Goal: Information Seeking & Learning: Learn about a topic

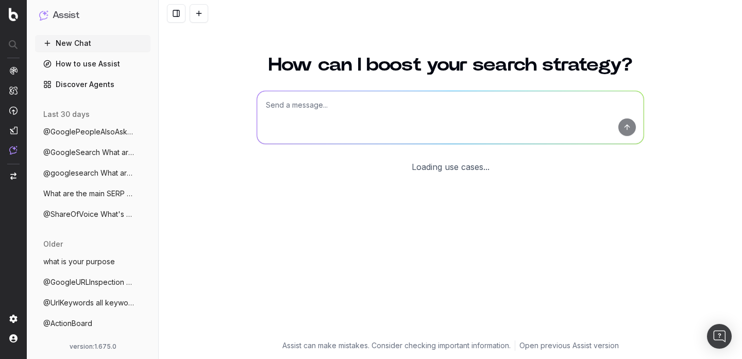
scroll to position [41, 0]
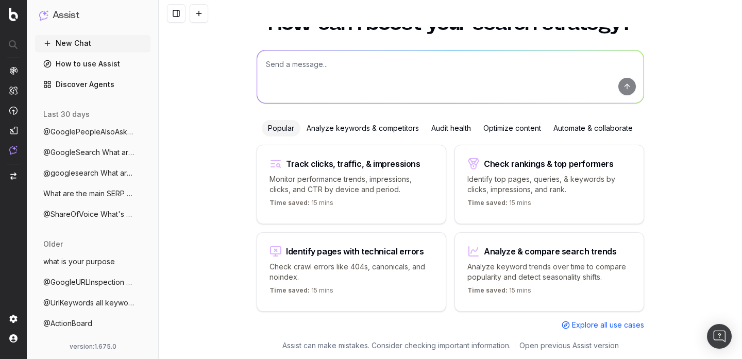
click at [461, 82] on textarea at bounding box center [450, 77] width 387 height 53
type textarea "list of all indexable urls with device:mobile"
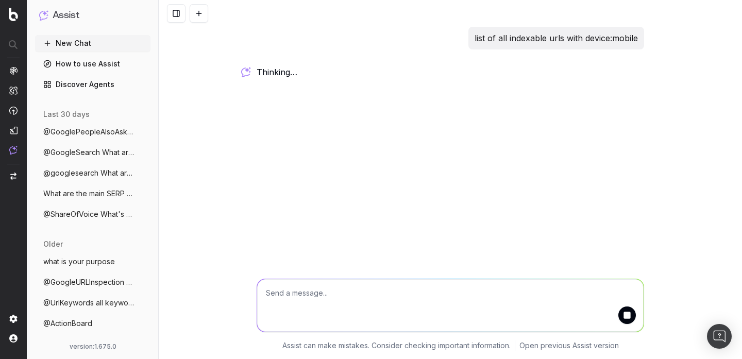
scroll to position [0, 0]
click at [506, 35] on p "list of all indexable urls with device:mobile" at bounding box center [556, 38] width 163 height 14
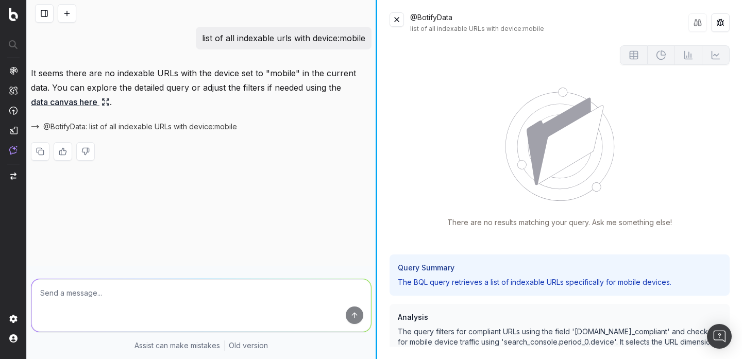
click at [377, 43] on div at bounding box center [377, 179] width 2 height 359
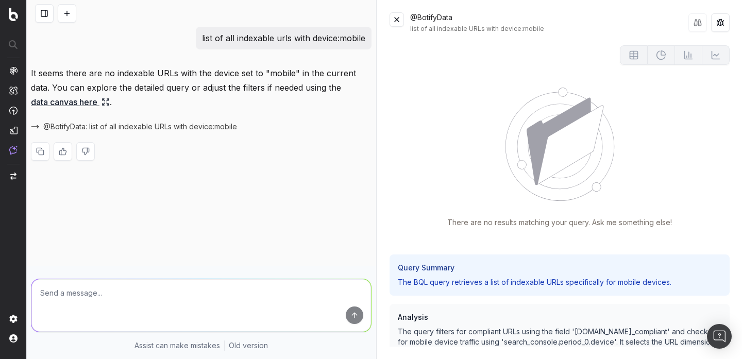
click at [262, 298] on textarea at bounding box center [201, 305] width 340 height 53
type textarea "indaxable URls ony"
click at [401, 17] on button at bounding box center [397, 19] width 14 height 14
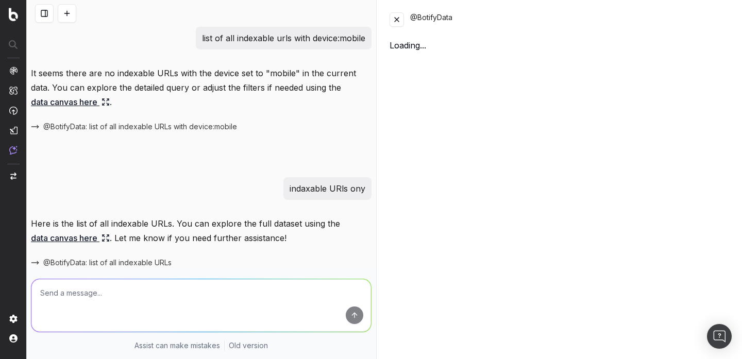
scroll to position [47, 0]
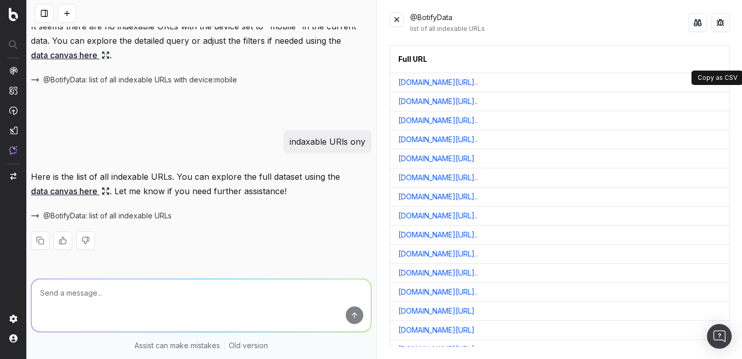
click at [718, 59] on button at bounding box center [720, 59] width 19 height 19
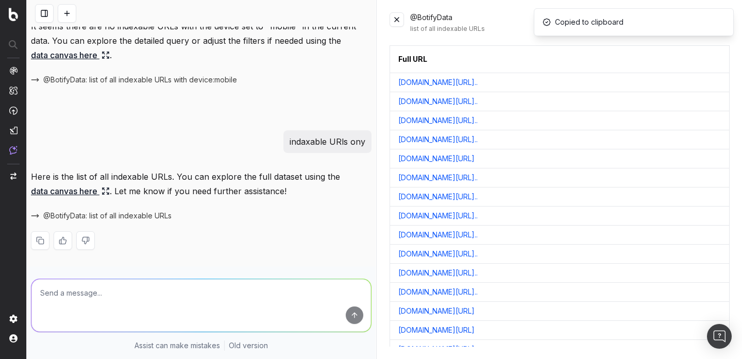
click at [217, 308] on textarea at bounding box center [201, 305] width 340 height 53
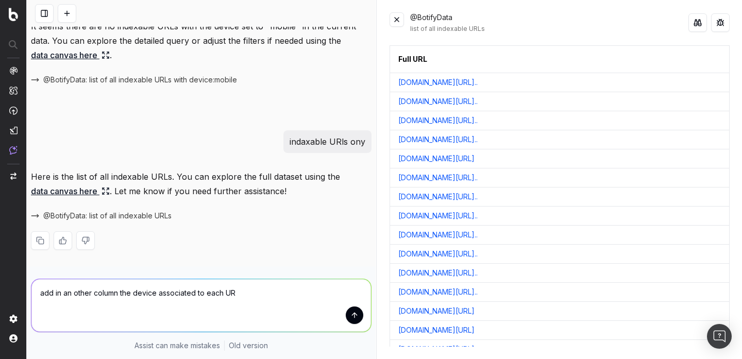
type textarea "add in an other column the device associated to each URL"
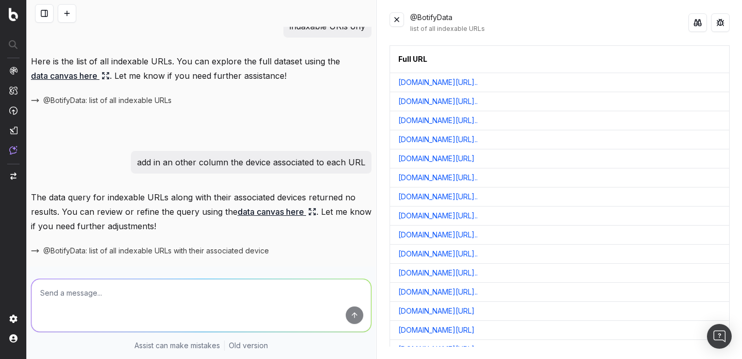
scroll to position [197, 0]
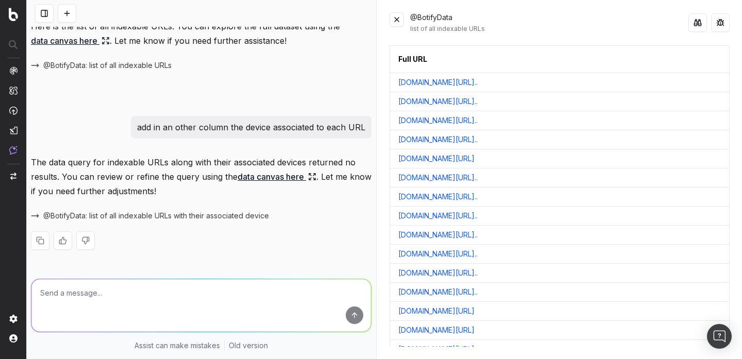
click at [296, 177] on link "data canvas here" at bounding box center [277, 177] width 79 height 14
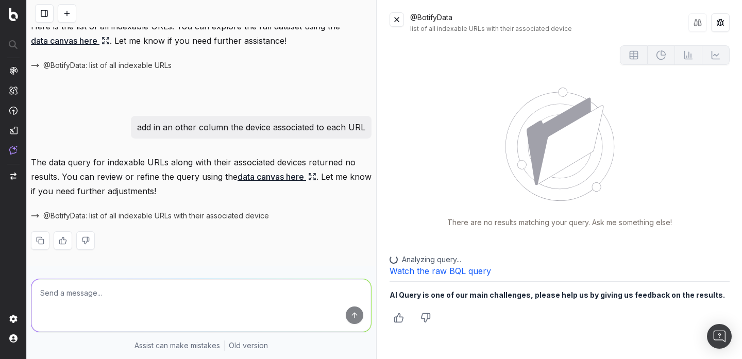
click at [277, 311] on textarea at bounding box center [201, 305] width 340 height 53
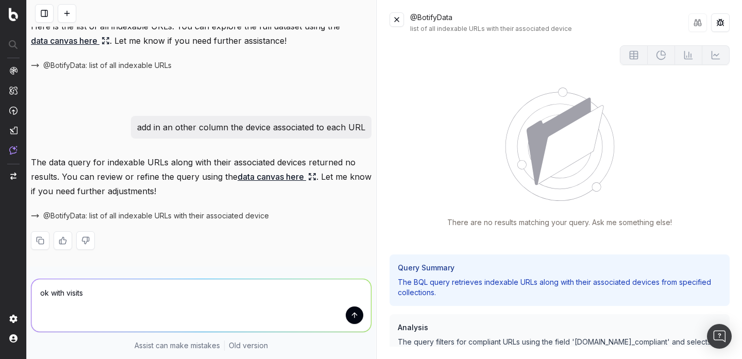
type textarea "ok with visits"
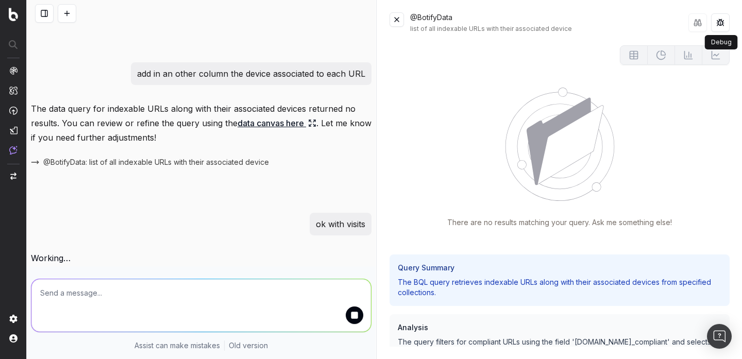
click at [721, 23] on button at bounding box center [721, 22] width 19 height 19
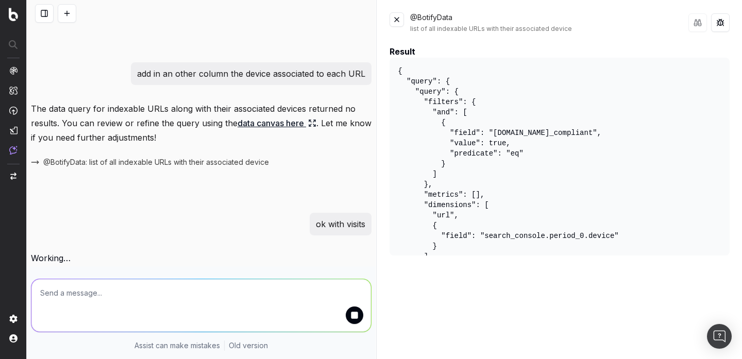
click at [721, 23] on button at bounding box center [721, 22] width 19 height 19
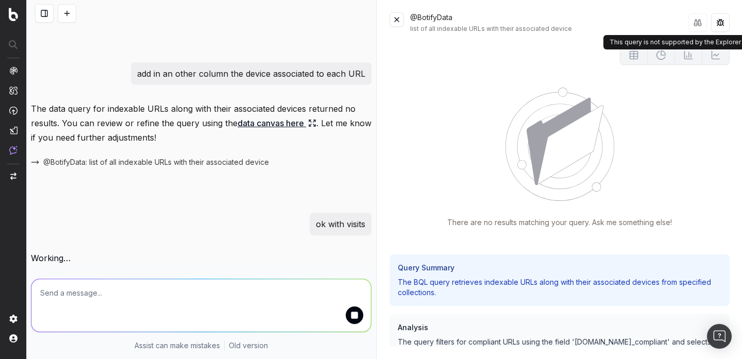
click at [697, 25] on button at bounding box center [698, 22] width 19 height 21
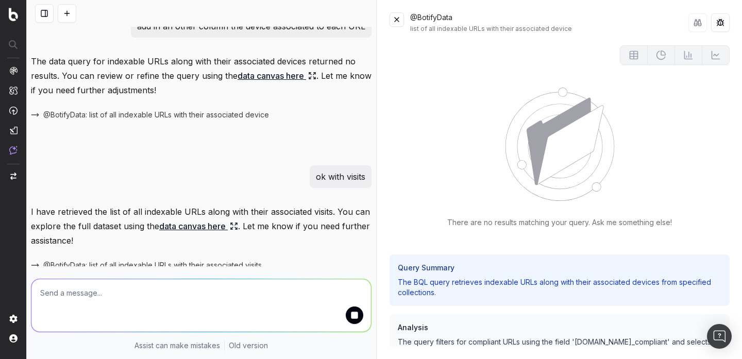
scroll to position [348, 0]
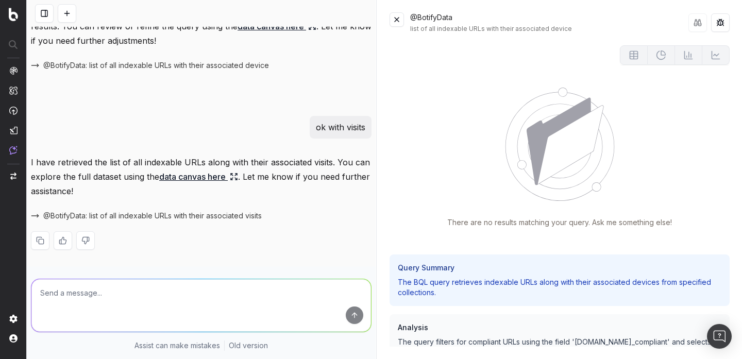
click at [146, 220] on span "@BotifyData: list of all indexable URLs with their associated visits" at bounding box center [152, 216] width 219 height 10
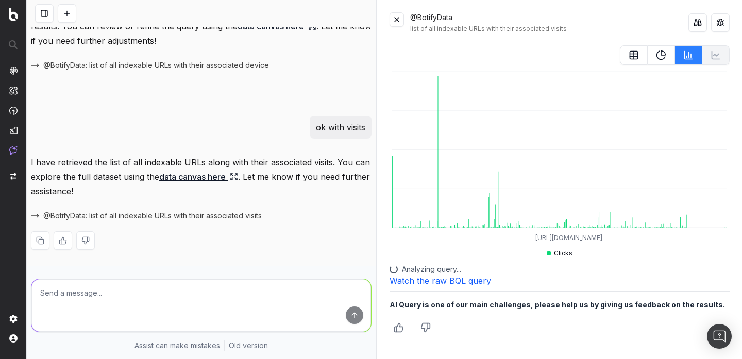
click at [199, 177] on link "data canvas here" at bounding box center [198, 177] width 79 height 14
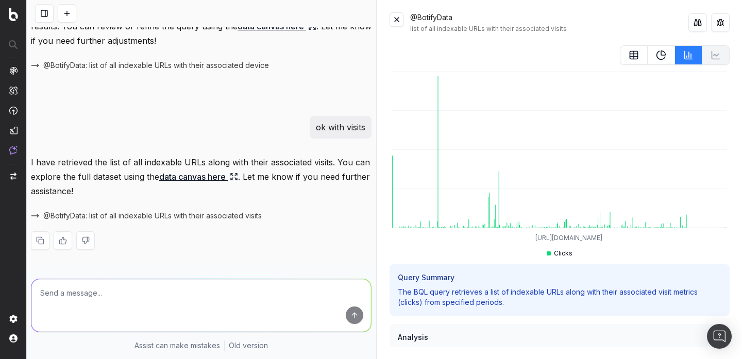
click at [164, 305] on textarea at bounding box center [201, 305] width 340 height 53
type textarea "table with UrLs and numbre of visits"
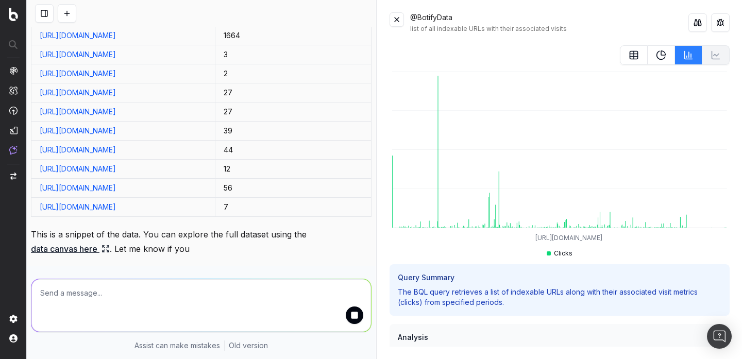
scroll to position [752, 0]
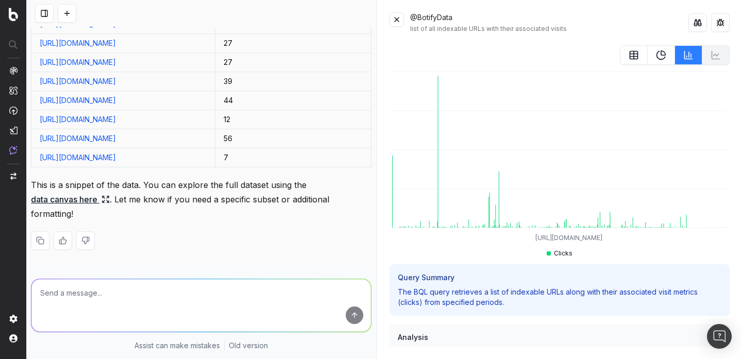
click at [101, 199] on link "data canvas here" at bounding box center [70, 199] width 79 height 14
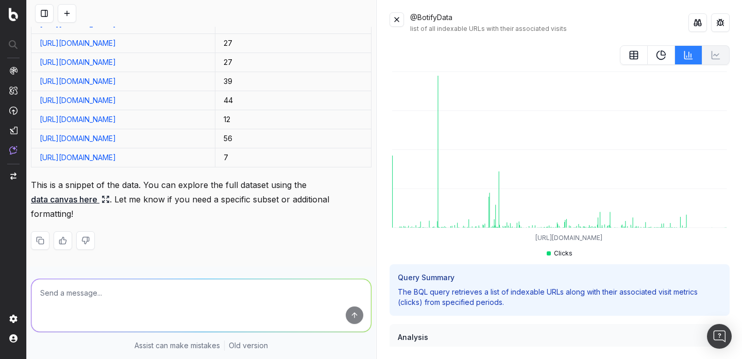
click at [394, 14] on button at bounding box center [397, 19] width 14 height 14
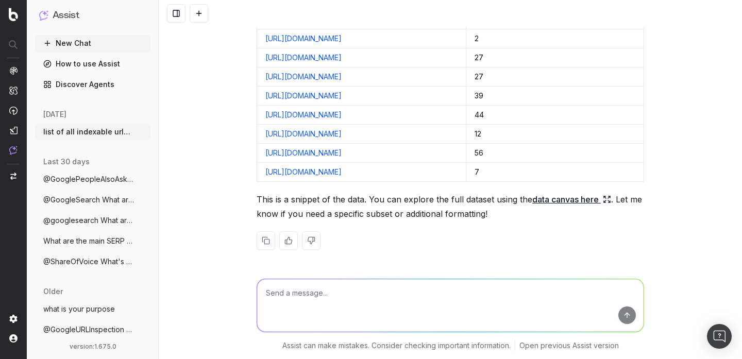
scroll to position [699, 0]
click at [369, 200] on p "This is a snippet of the data. You can explore the full dataset using the data …" at bounding box center [451, 206] width 388 height 29
click at [574, 199] on link "data canvas here" at bounding box center [572, 199] width 79 height 14
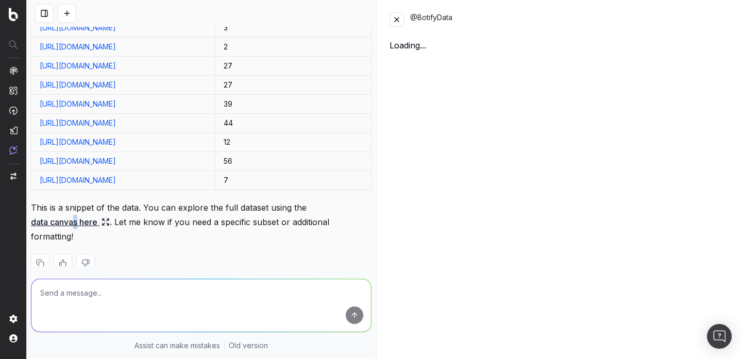
scroll to position [728, 0]
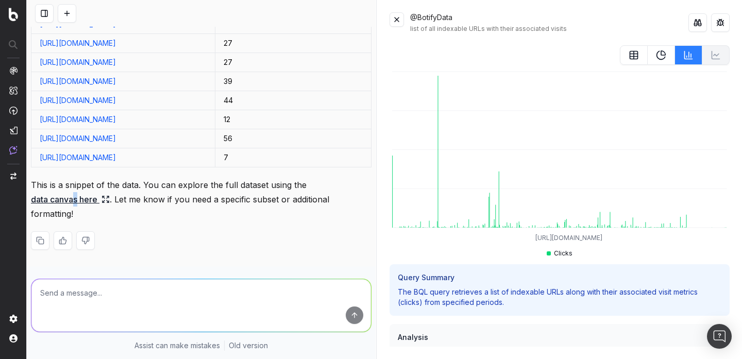
click at [631, 56] on icon at bounding box center [634, 55] width 10 height 10
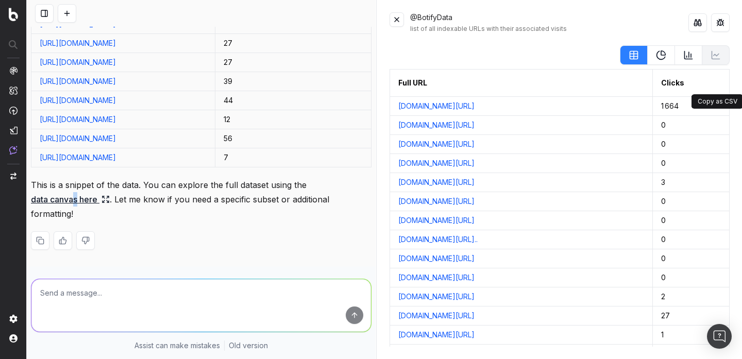
click at [717, 89] on button at bounding box center [720, 83] width 19 height 19
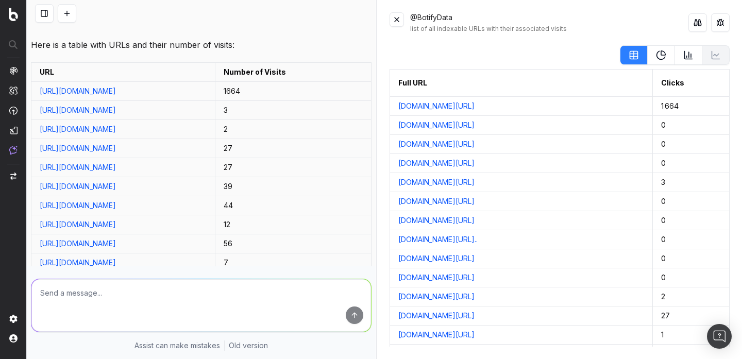
scroll to position [613, 0]
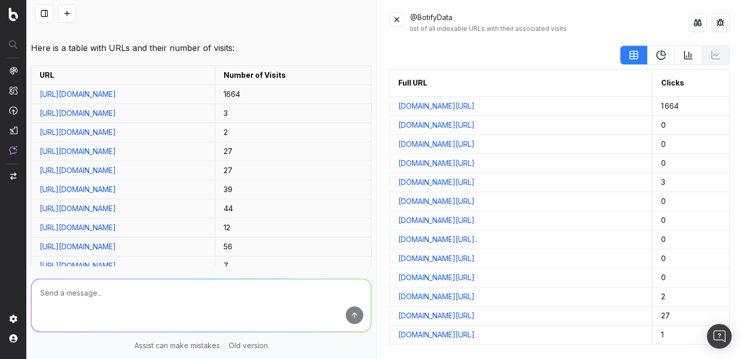
click at [659, 59] on icon at bounding box center [661, 55] width 10 height 10
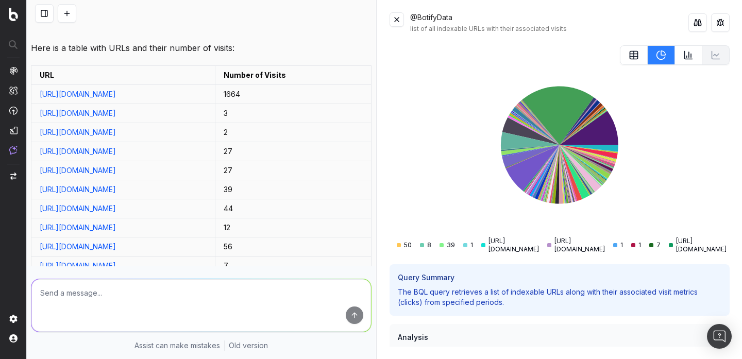
click at [692, 60] on button at bounding box center [688, 55] width 27 height 20
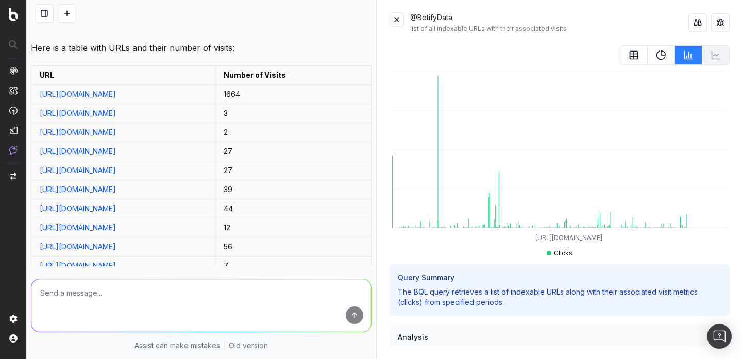
click at [699, 24] on button at bounding box center [698, 22] width 19 height 19
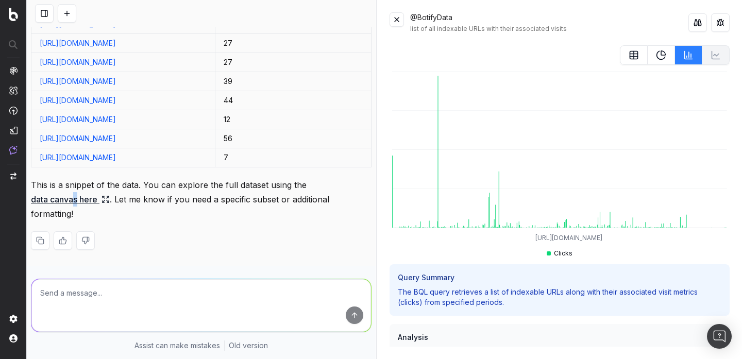
click at [293, 192] on p "This is a snippet of the data. You can explore the full dataset using the data …" at bounding box center [201, 199] width 341 height 43
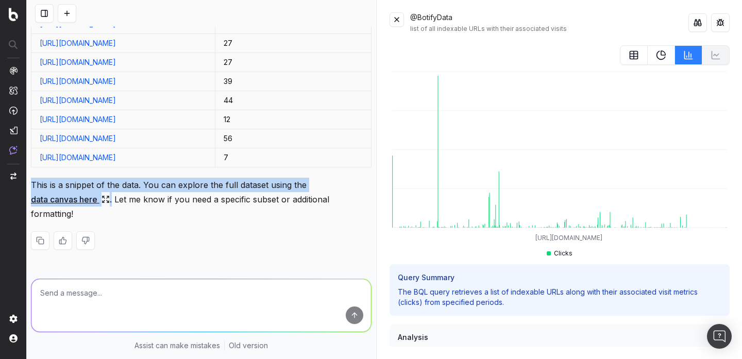
click at [293, 192] on p "This is a snippet of the data. You can explore the full dataset using the data …" at bounding box center [201, 199] width 341 height 43
click at [288, 199] on p "This is a snippet of the data. You can explore the full dataset using the data …" at bounding box center [201, 199] width 341 height 43
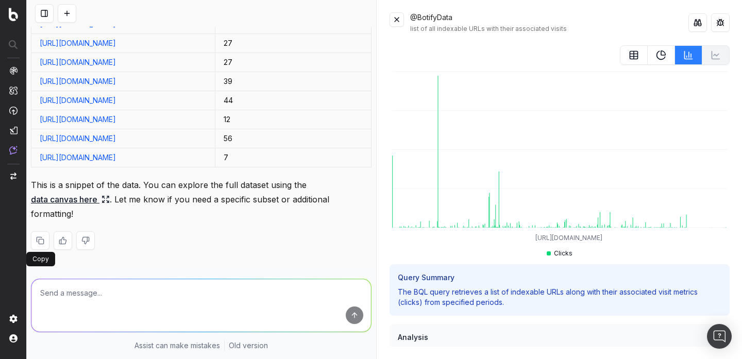
click at [43, 243] on button at bounding box center [40, 241] width 19 height 19
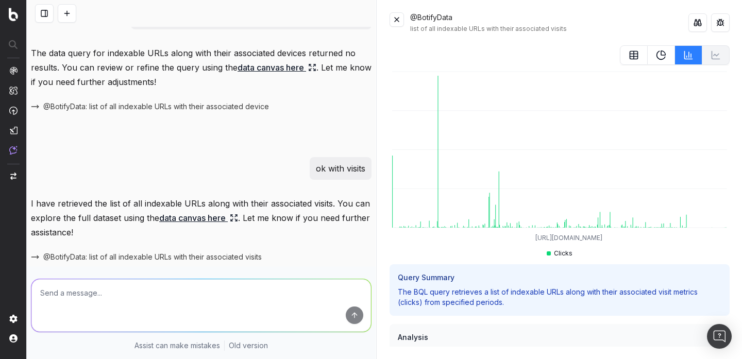
scroll to position [306, 0]
click at [208, 219] on link "data canvas here" at bounding box center [198, 218] width 79 height 14
click at [261, 65] on link "data canvas here" at bounding box center [277, 68] width 79 height 14
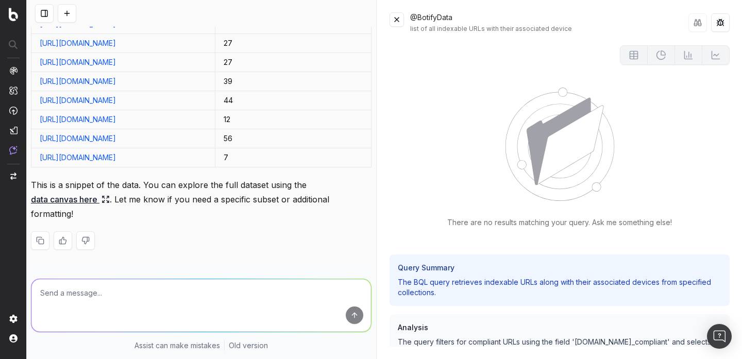
scroll to position [752, 0]
click at [96, 203] on link "data canvas here" at bounding box center [70, 199] width 79 height 14
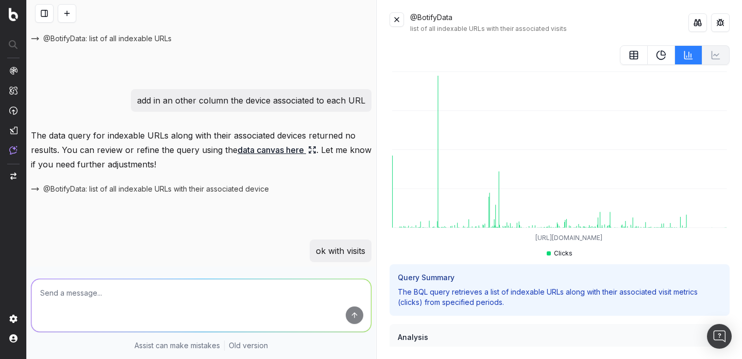
scroll to position [170, 0]
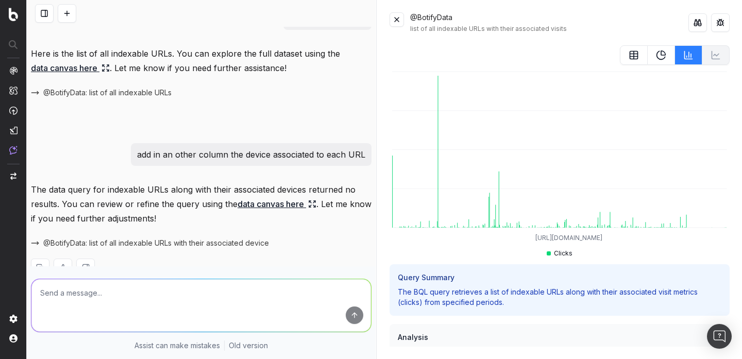
click at [275, 196] on p "The data query for indexable URLs along with their associated devices returned …" at bounding box center [201, 204] width 341 height 43
click at [271, 206] on link "data canvas here" at bounding box center [277, 204] width 79 height 14
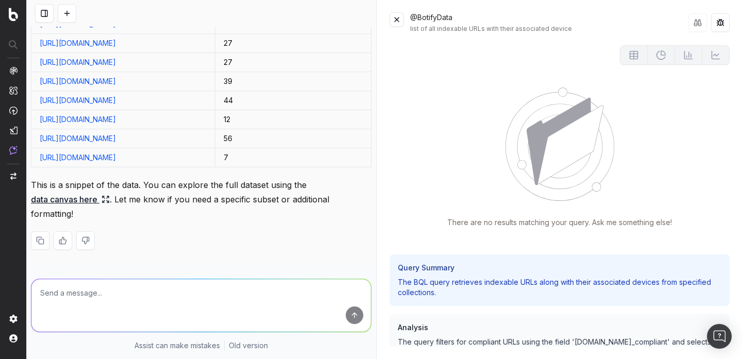
scroll to position [752, 0]
click at [213, 298] on textarea at bounding box center [201, 305] width 340 height 53
type textarea "give me a table with keywords and number of URL visited by keyword"
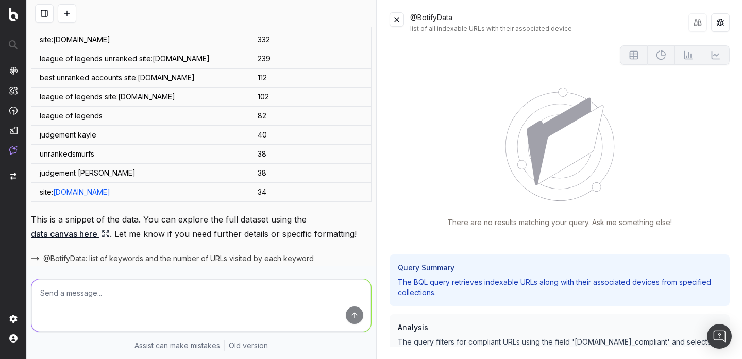
scroll to position [1148, 0]
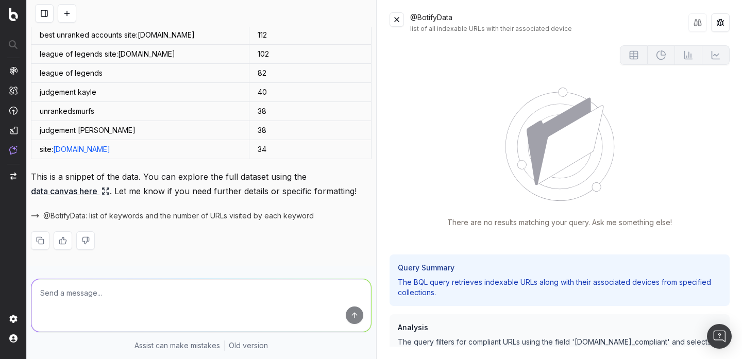
click at [98, 189] on link "data canvas here" at bounding box center [70, 191] width 79 height 14
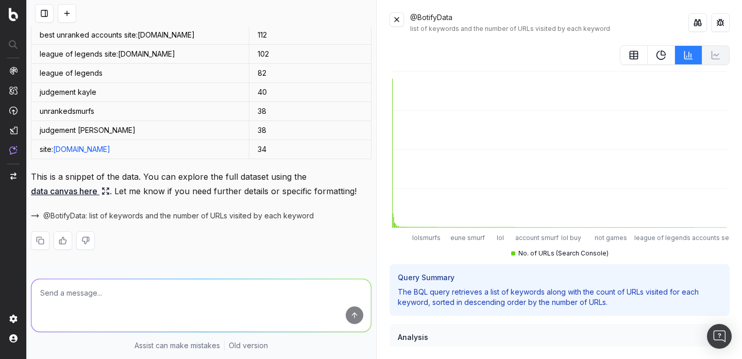
click at [666, 52] on icon at bounding box center [661, 55] width 10 height 10
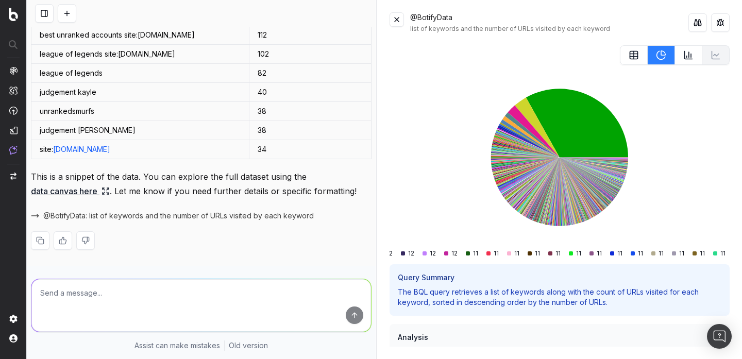
click at [629, 54] on button at bounding box center [634, 55] width 28 height 20
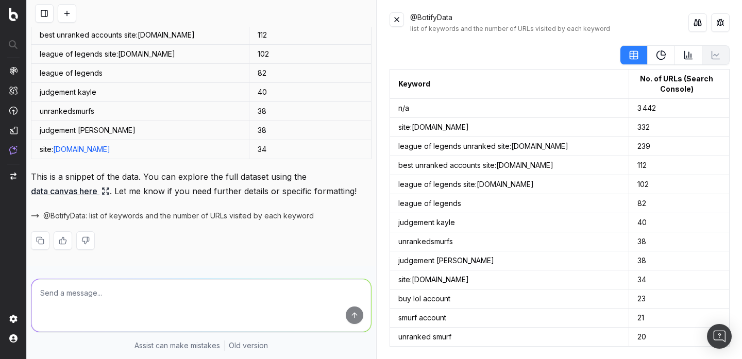
click at [657, 54] on icon at bounding box center [661, 55] width 10 height 10
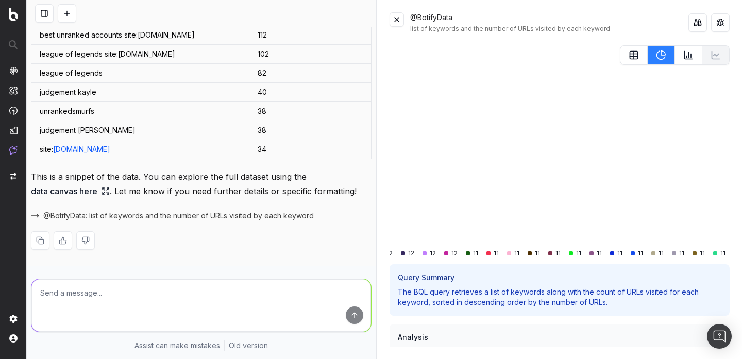
click at [685, 53] on icon at bounding box center [689, 55] width 10 height 10
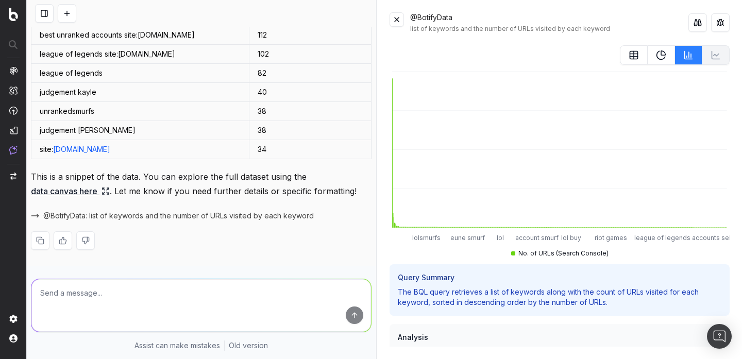
click at [230, 312] on textarea at bounding box center [201, 305] width 340 height 53
click at [700, 24] on button at bounding box center [698, 22] width 19 height 19
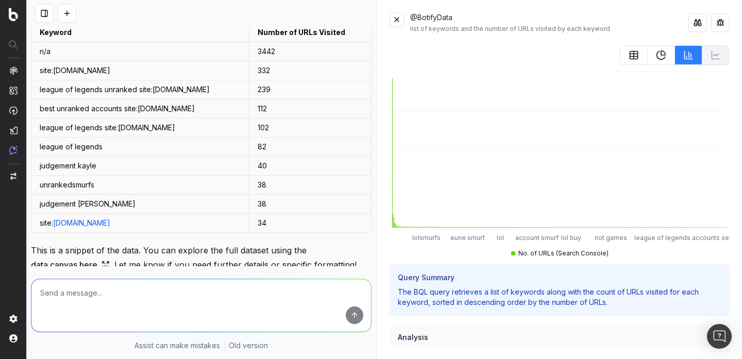
scroll to position [1045, 0]
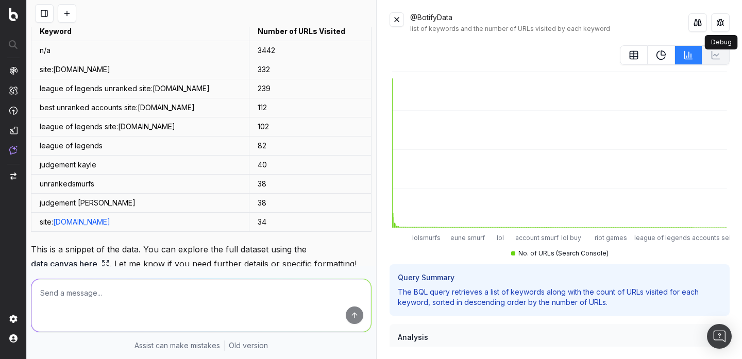
click at [717, 27] on button at bounding box center [721, 22] width 19 height 19
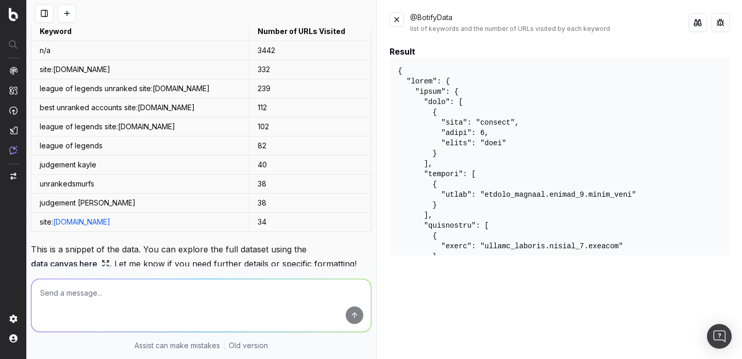
click at [699, 24] on button at bounding box center [698, 22] width 19 height 19
click at [717, 19] on button at bounding box center [721, 22] width 19 height 19
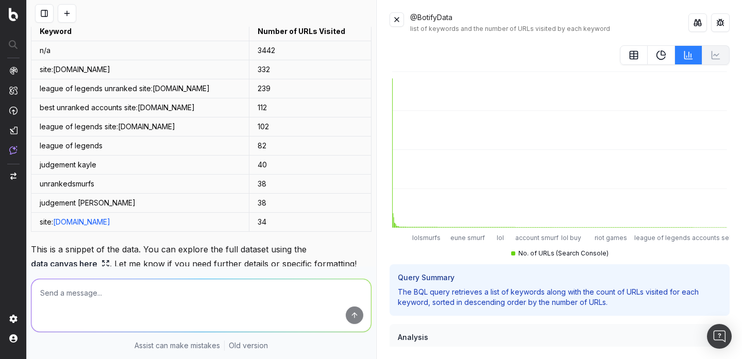
click at [664, 57] on icon at bounding box center [661, 55] width 10 height 10
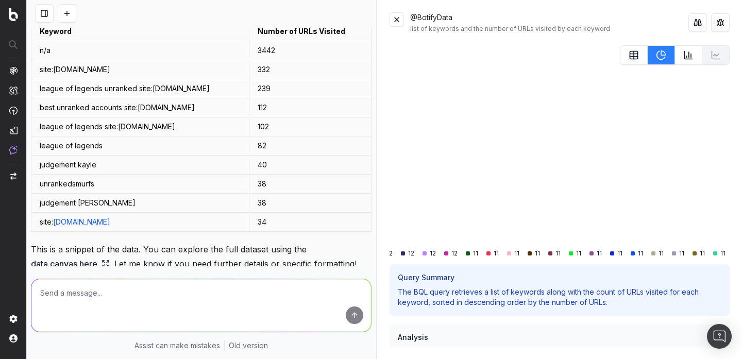
click at [625, 57] on button at bounding box center [634, 55] width 28 height 20
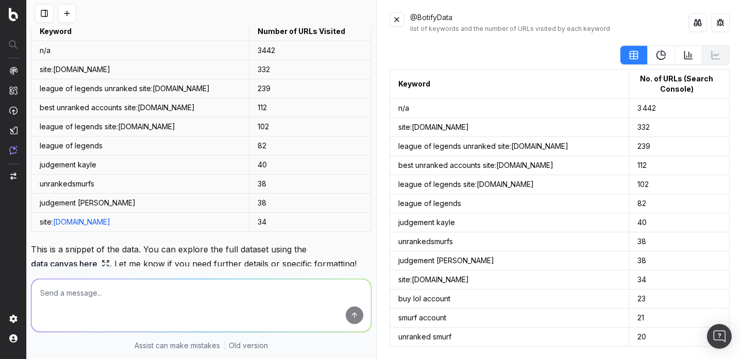
click at [655, 59] on button at bounding box center [661, 55] width 27 height 20
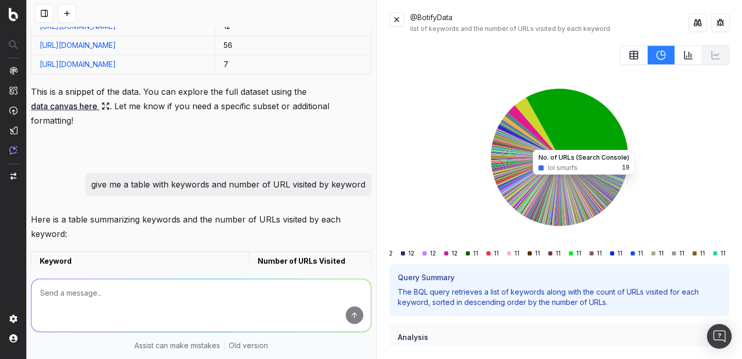
scroll to position [812, 0]
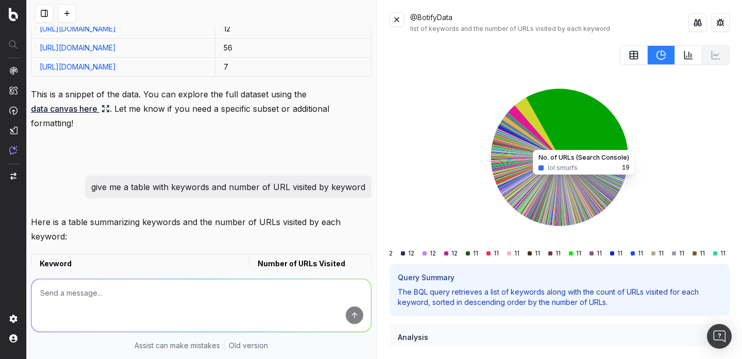
click at [701, 62] on button at bounding box center [688, 55] width 27 height 20
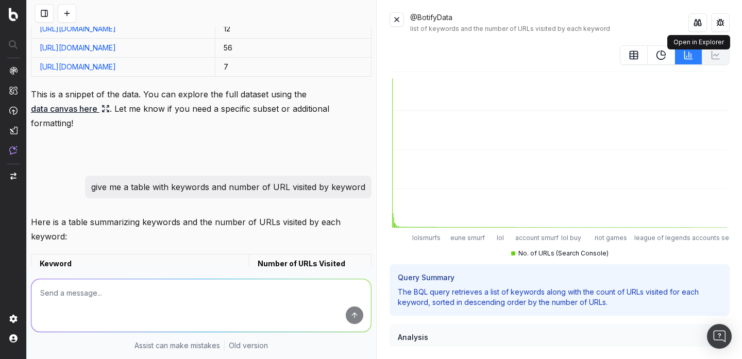
click at [700, 20] on button at bounding box center [698, 22] width 19 height 19
click at [635, 55] on icon at bounding box center [634, 55] width 10 height 10
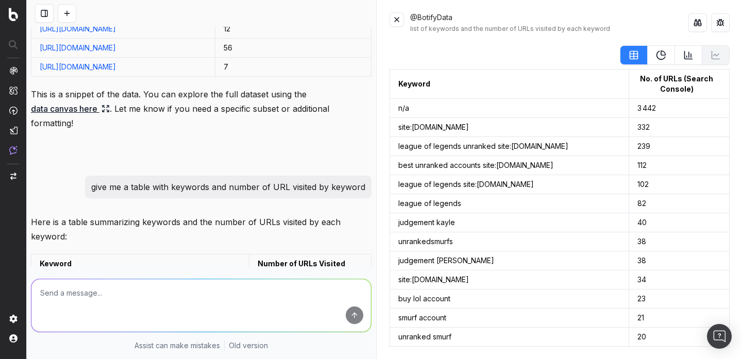
click at [697, 30] on button at bounding box center [698, 22] width 19 height 19
click at [662, 57] on icon at bounding box center [661, 55] width 10 height 10
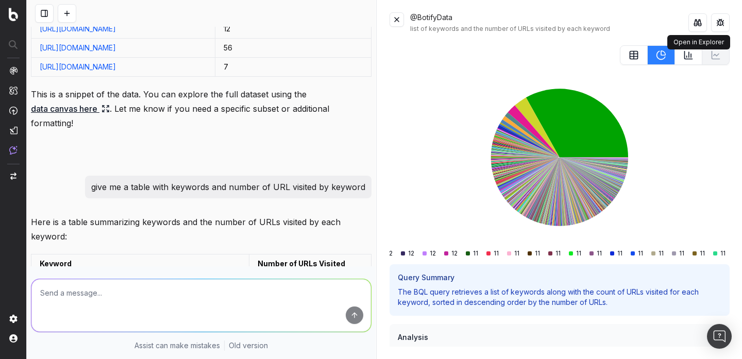
click at [703, 23] on button at bounding box center [698, 22] width 19 height 19
click at [392, 12] on button at bounding box center [397, 19] width 14 height 14
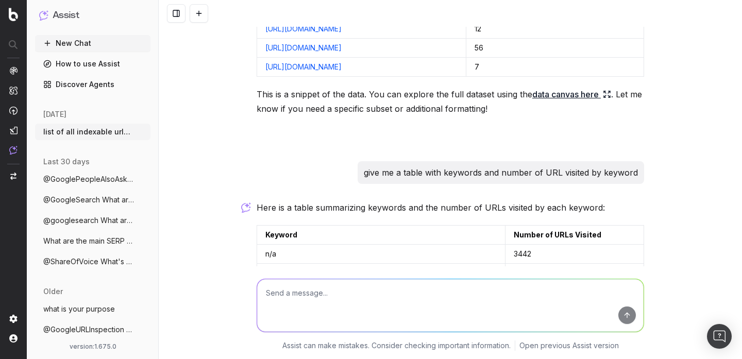
click at [317, 310] on textarea at bounding box center [450, 305] width 387 height 53
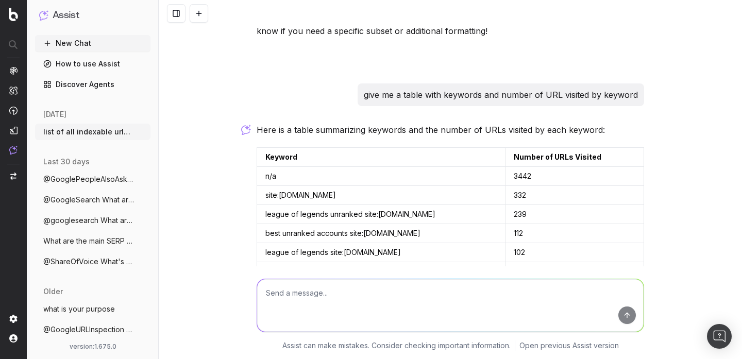
scroll to position [858, 0]
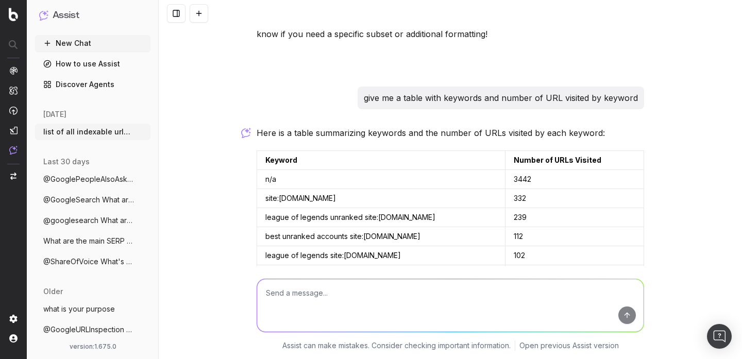
click at [397, 105] on p "give me a table with keywords and number of URL visited by keyword" at bounding box center [501, 98] width 274 height 14
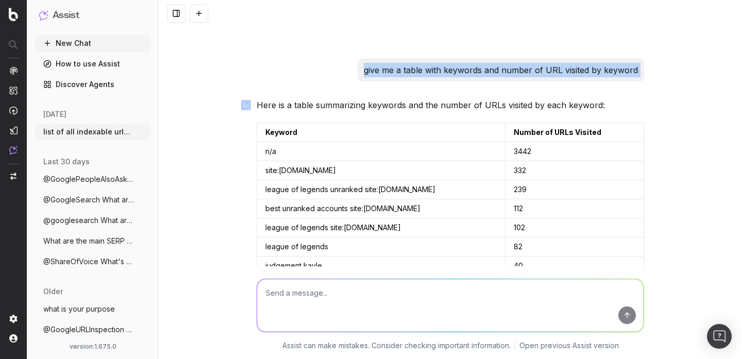
scroll to position [847, 0]
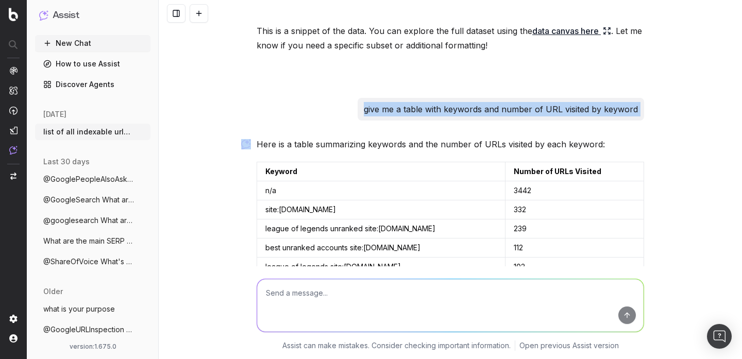
click at [391, 117] on p "give me a table with keywords and number of URL visited by keyword" at bounding box center [501, 109] width 274 height 14
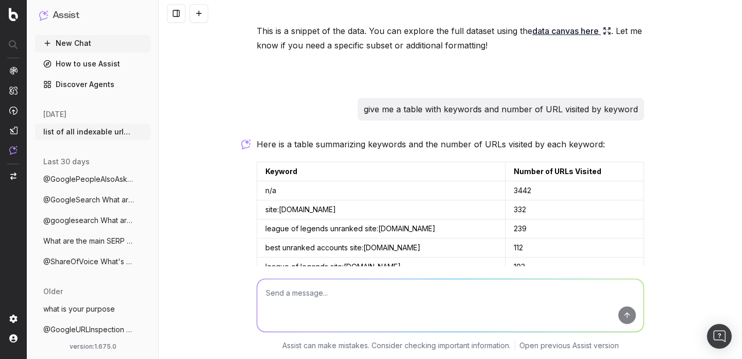
click at [391, 117] on p "give me a table with keywords and number of URL visited by keyword" at bounding box center [501, 109] width 274 height 14
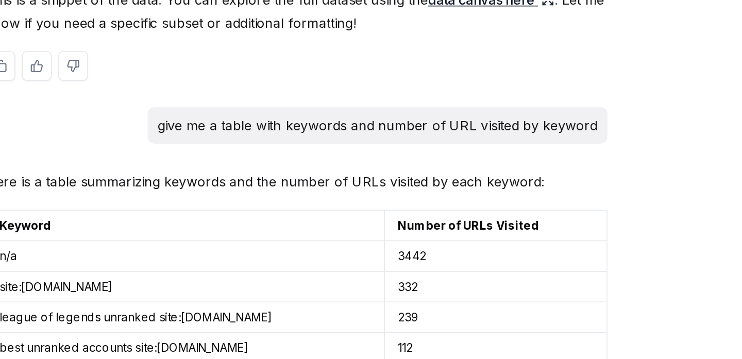
click at [357, 81] on div at bounding box center [451, 72] width 388 height 19
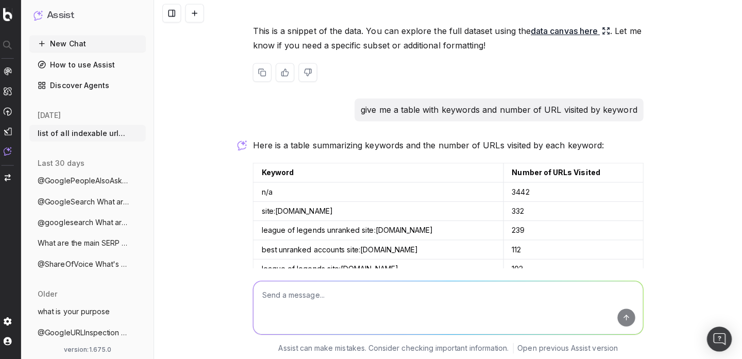
scroll to position [0, 0]
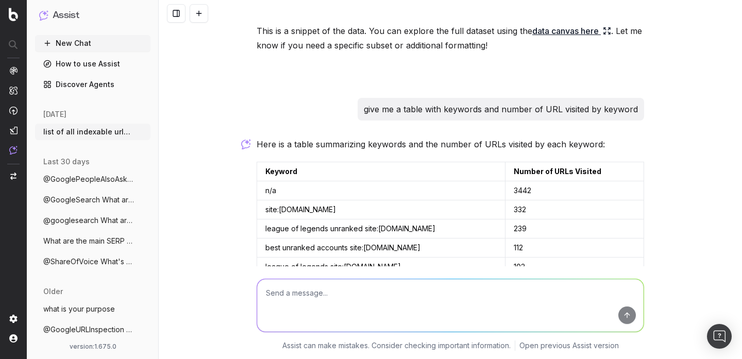
click at [649, 134] on div "list of all indexable urls with device:mobile It seems there are no indexable U…" at bounding box center [451, 179] width 584 height 359
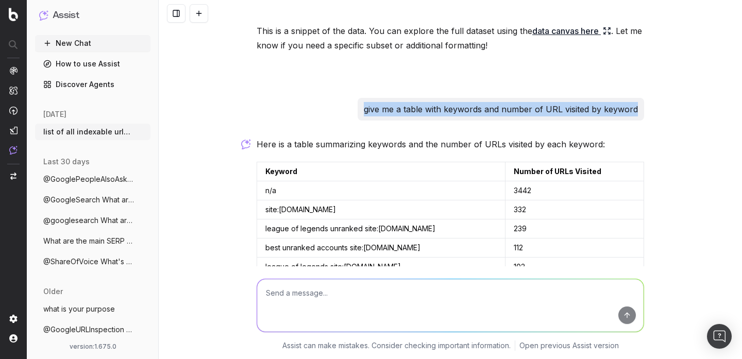
drag, startPoint x: 638, startPoint y: 129, endPoint x: 368, endPoint y: 129, distance: 270.2
click at [368, 121] on div "give me a table with keywords and number of URL visited by keyword" at bounding box center [501, 109] width 287 height 23
copy p "give me a table with keywords and number of URL visited by keyword"
click at [94, 68] on link "How to use Assist" at bounding box center [92, 64] width 115 height 16
click at [97, 47] on button "New Chat" at bounding box center [92, 43] width 115 height 16
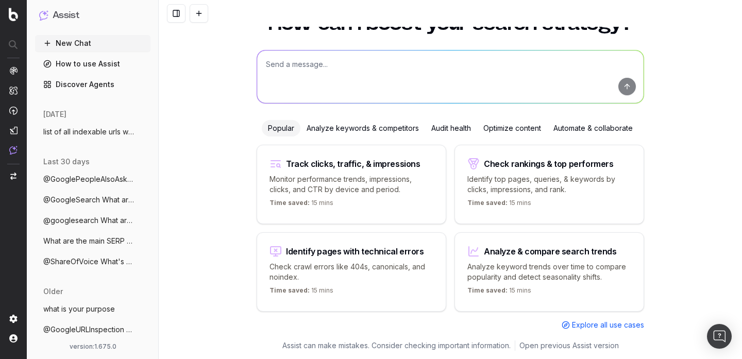
scroll to position [32, 0]
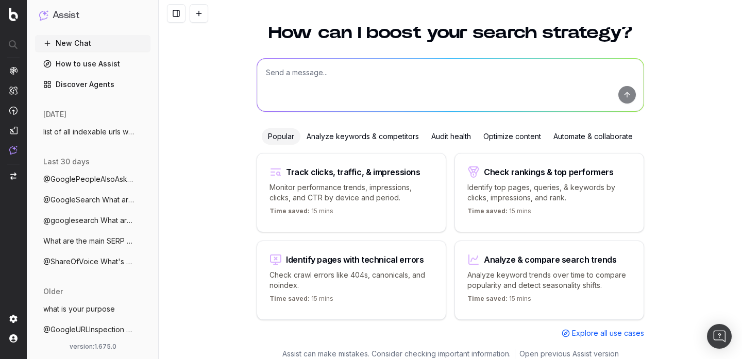
click at [97, 47] on button "New Chat" at bounding box center [92, 43] width 115 height 16
click at [312, 103] on textarea at bounding box center [450, 85] width 387 height 53
paste textarea "give me a table with keywords and number of URL visited by keyword"
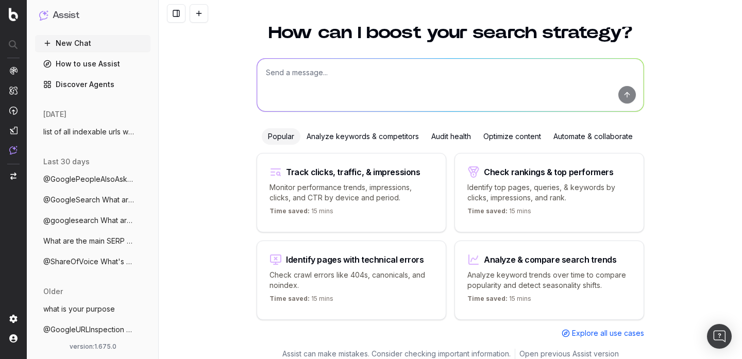
type textarea "give me a table with keywords and number of URL visited by keyword"
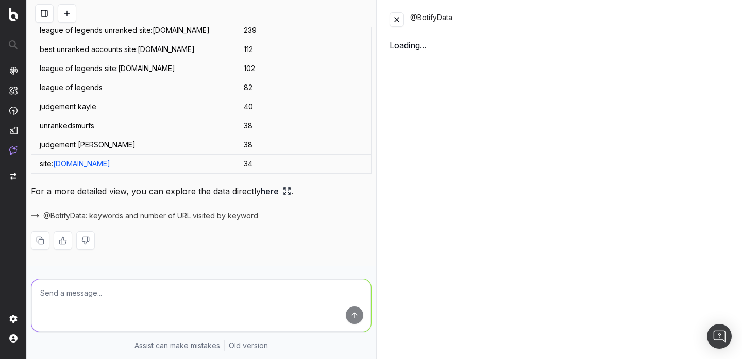
scroll to position [127, 0]
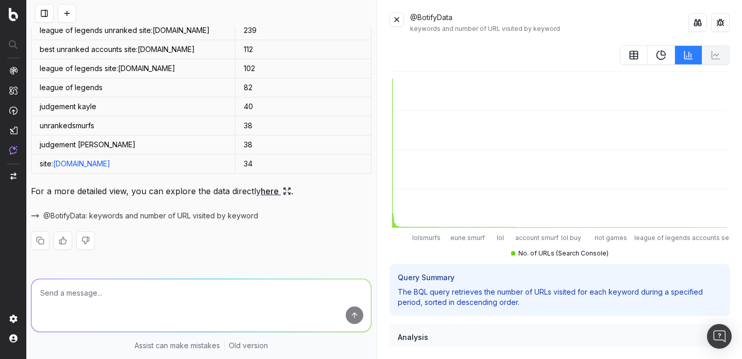
click at [117, 298] on textarea at bounding box center [201, 305] width 340 height 53
type textarea "a"
click at [277, 303] on textarea "how" at bounding box center [201, 305] width 340 height 53
type textarea "h"
type textarea "impressions for each keyword"
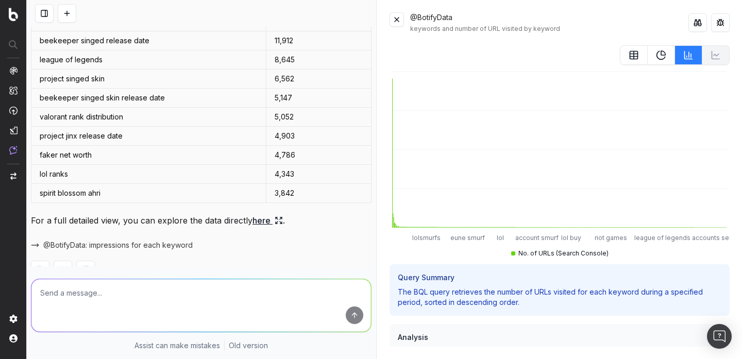
scroll to position [459, 0]
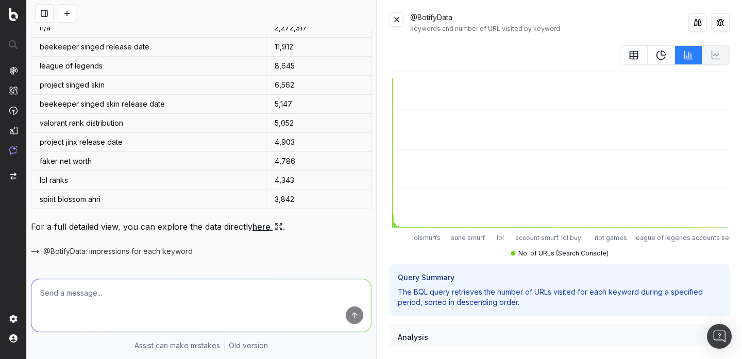
click at [269, 226] on link "here" at bounding box center [268, 227] width 30 height 14
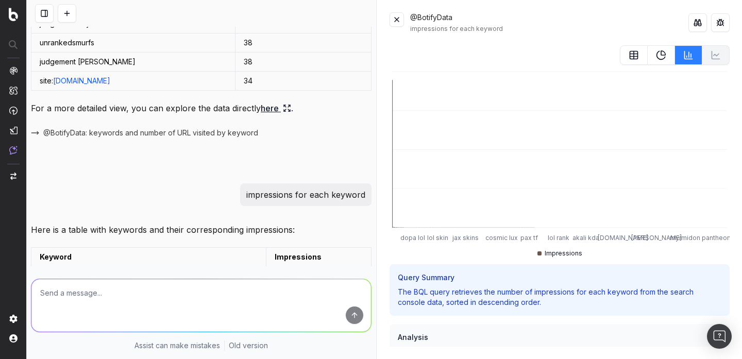
scroll to position [201, 0]
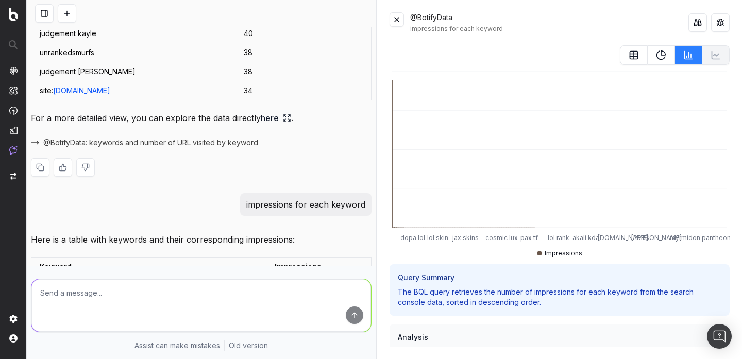
click at [275, 115] on link "here" at bounding box center [276, 118] width 30 height 14
click at [666, 61] on button at bounding box center [661, 55] width 27 height 20
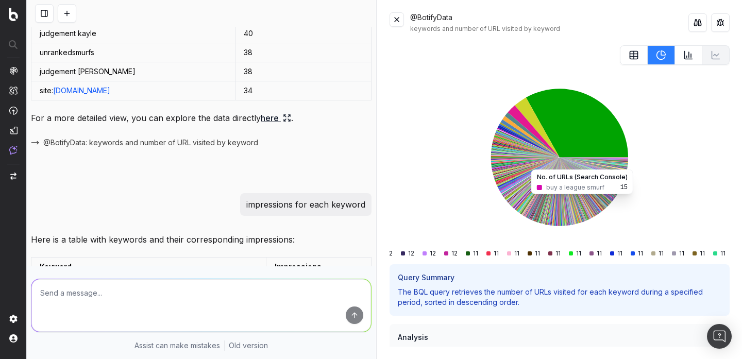
scroll to position [494, 0]
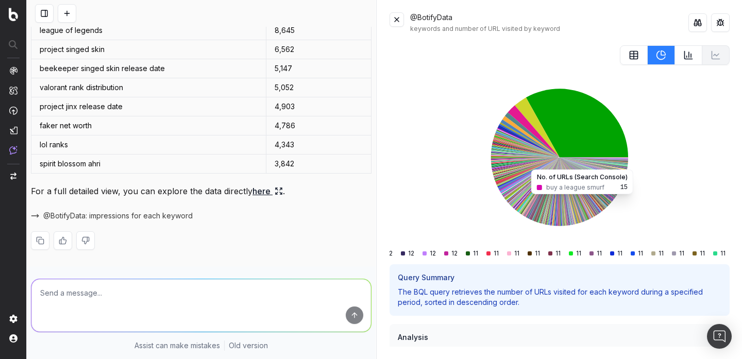
click at [201, 309] on textarea at bounding box center [201, 305] width 340 height 53
type textarea "i need in trendline"
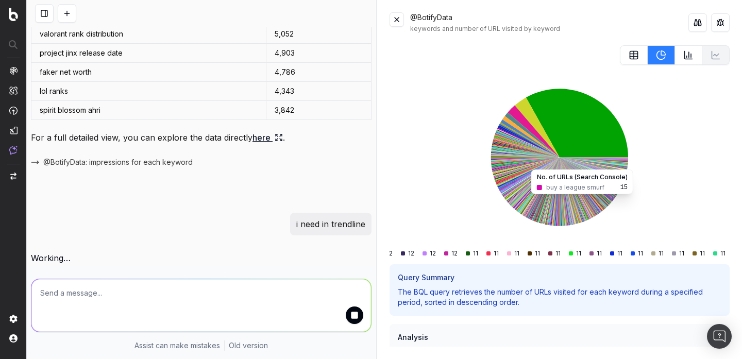
click at [393, 23] on button at bounding box center [397, 19] width 14 height 14
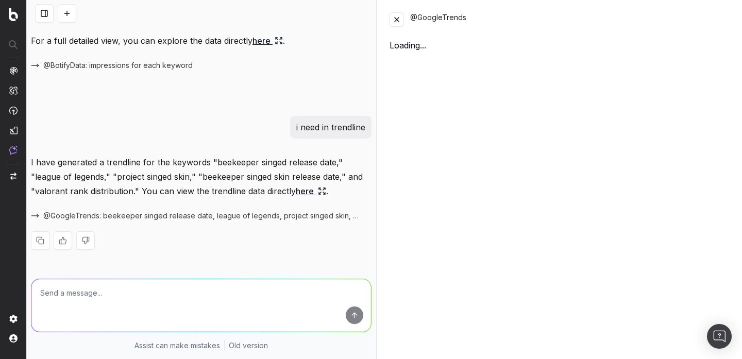
scroll to position [645, 0]
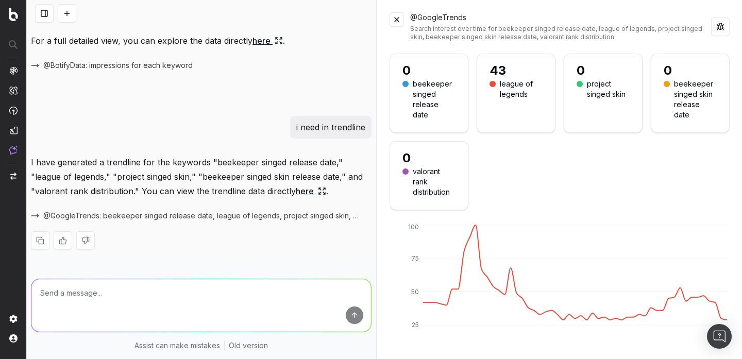
click at [298, 291] on textarea at bounding box center [201, 305] width 340 height 53
click at [400, 14] on button at bounding box center [397, 19] width 14 height 14
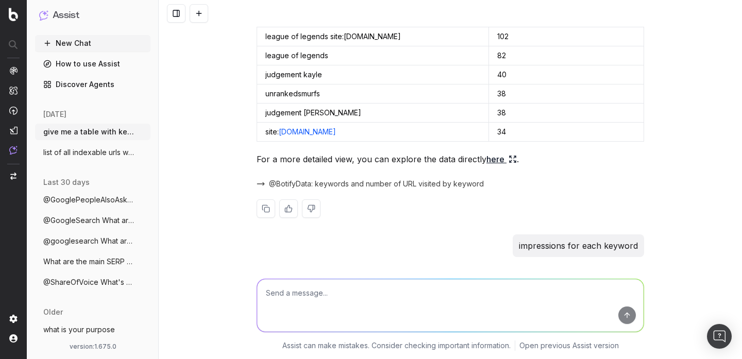
scroll to position [162, 0]
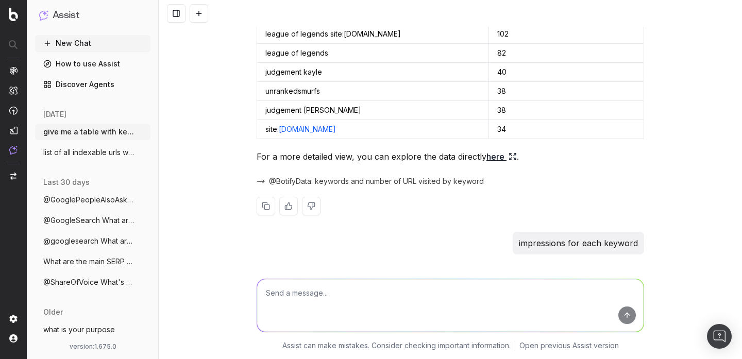
click at [309, 183] on span "@BotifyData: keywords and number of URL visited by keyword" at bounding box center [376, 181] width 215 height 10
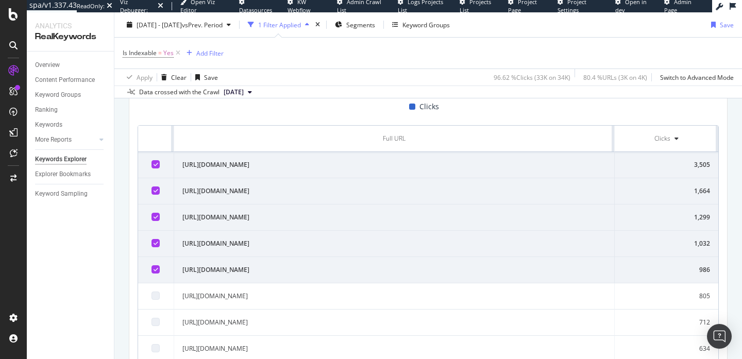
scroll to position [239, 0]
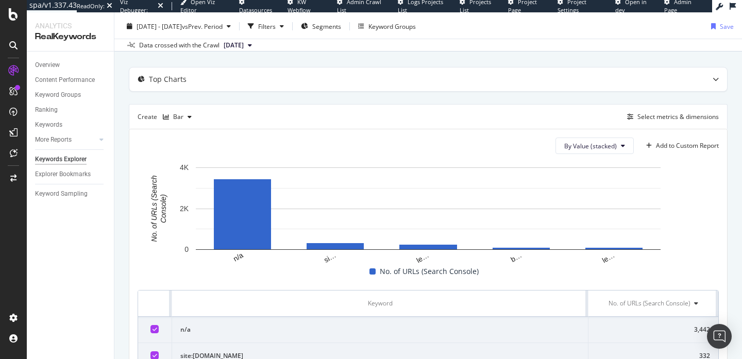
scroll to position [23, 0]
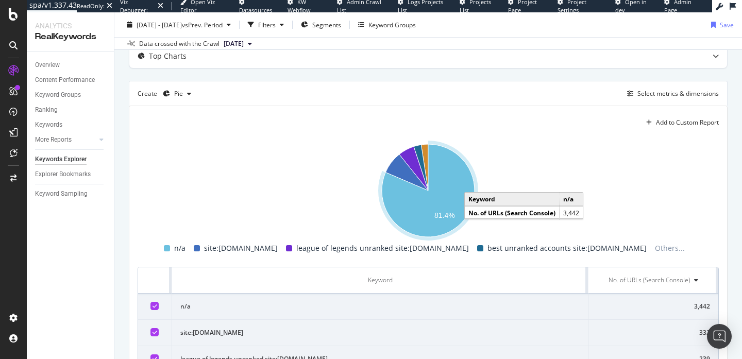
scroll to position [51, 0]
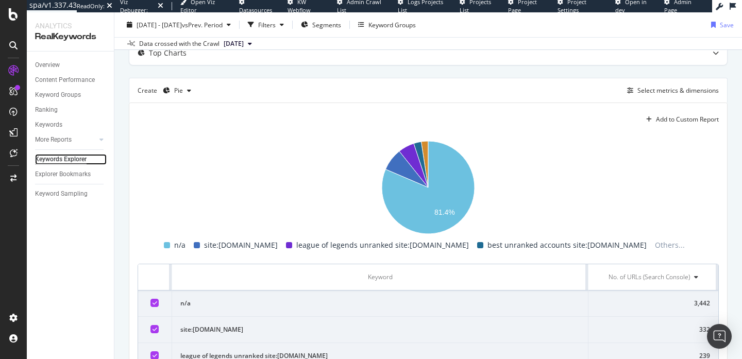
click at [46, 156] on div "Keywords Explorer" at bounding box center [61, 159] width 52 height 11
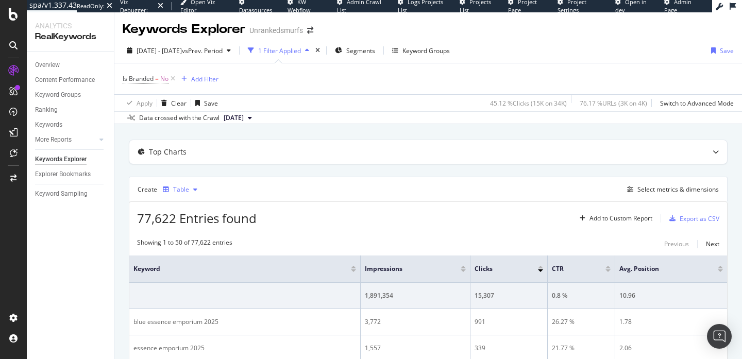
click at [200, 191] on div "button" at bounding box center [195, 190] width 12 height 6
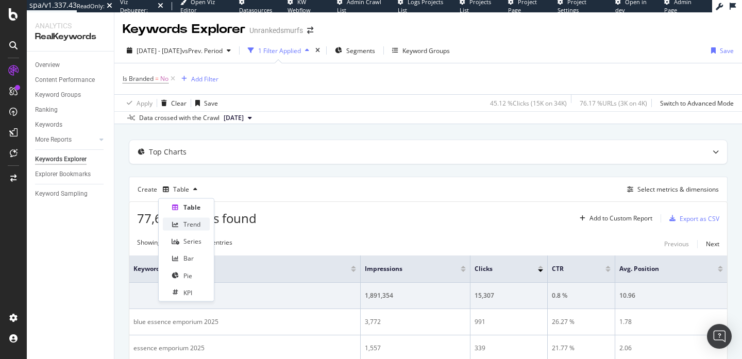
click at [195, 227] on div "Trend" at bounding box center [192, 224] width 17 height 9
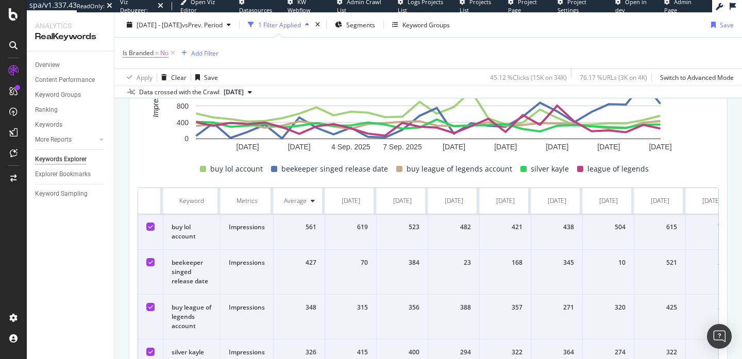
scroll to position [170, 0]
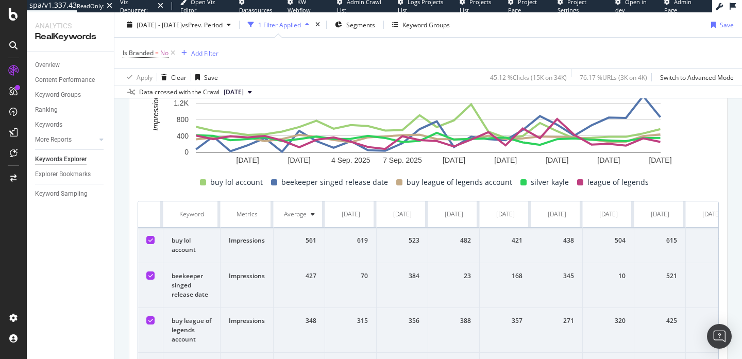
click at [456, 190] on div "29 Aug. 2025 1 Sep. 2025 4 Sep. 2025 7 Sep. 2025 10 Sep. 2025 13 Sep. 2025 16 S…" at bounding box center [429, 313] width 582 height 497
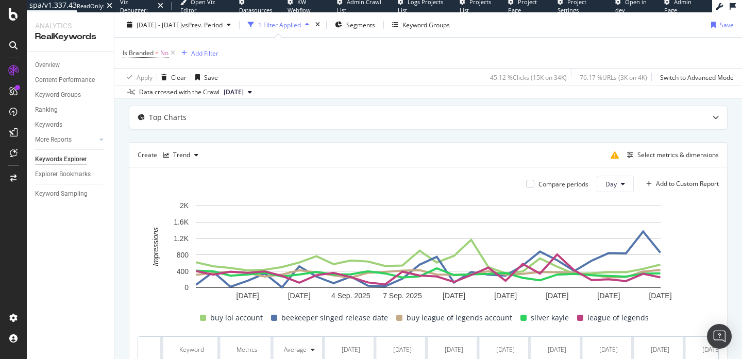
scroll to position [34, 0]
click at [655, 156] on div "Select metrics & dimensions" at bounding box center [678, 155] width 81 height 9
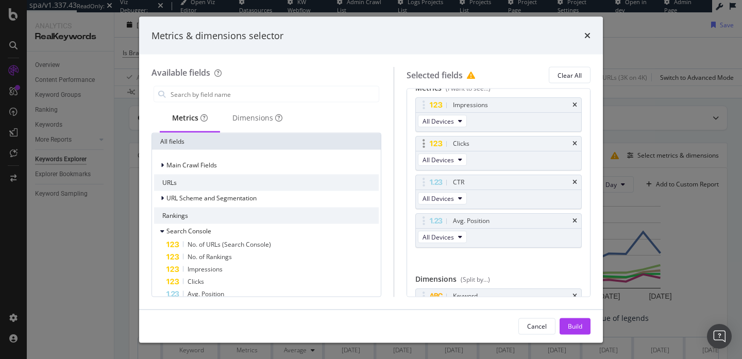
scroll to position [13, 0]
click at [573, 144] on icon "times" at bounding box center [575, 145] width 5 height 6
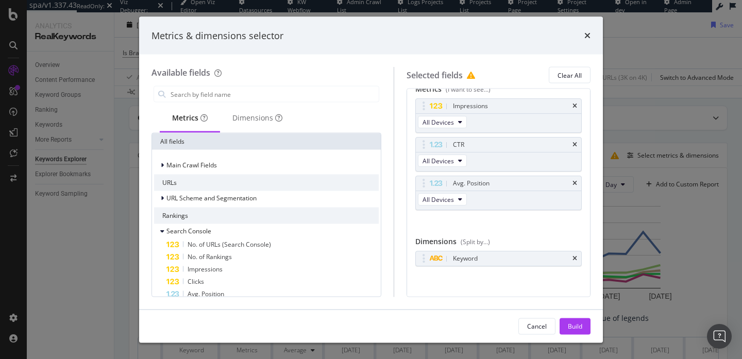
click at [573, 144] on icon "times" at bounding box center [575, 145] width 5 height 6
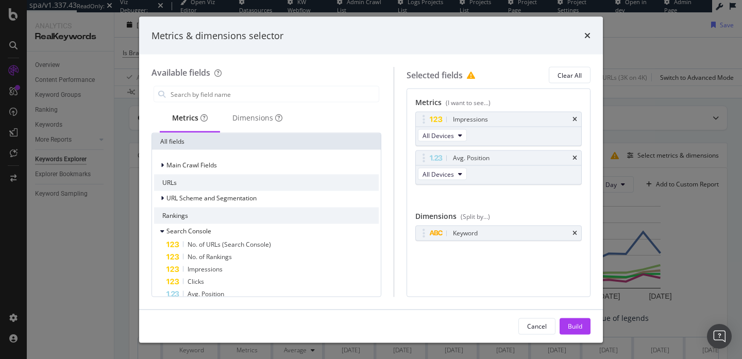
click at [573, 144] on div "Impressions All Devices" at bounding box center [499, 129] width 167 height 35
click at [573, 160] on icon "times" at bounding box center [575, 158] width 5 height 6
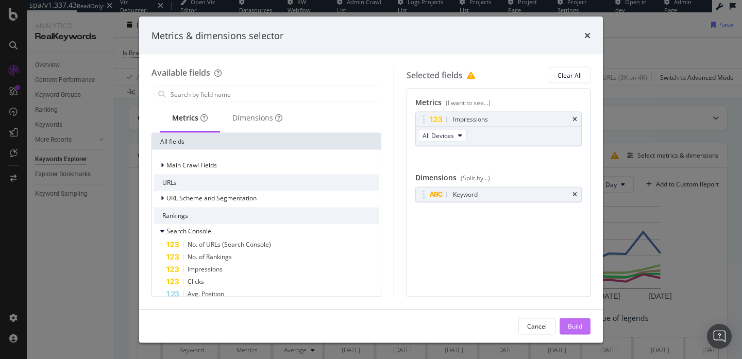
click at [576, 328] on div "Build" at bounding box center [575, 326] width 14 height 9
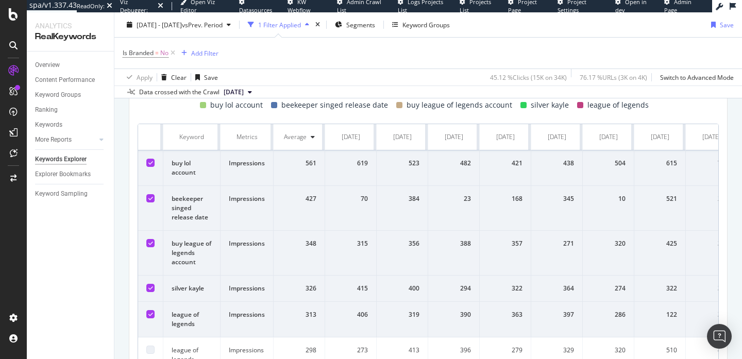
scroll to position [265, 0]
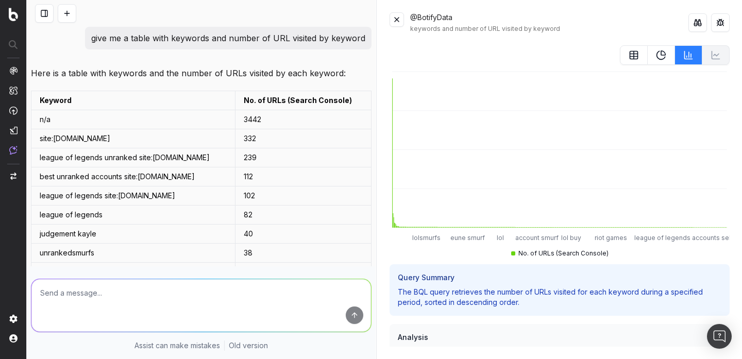
scroll to position [162, 0]
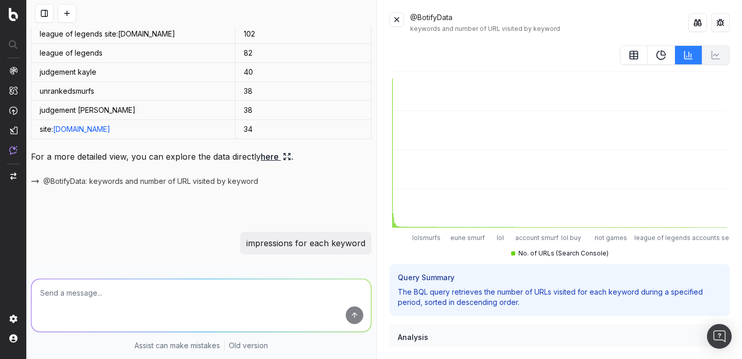
click at [666, 54] on icon at bounding box center [661, 55] width 10 height 10
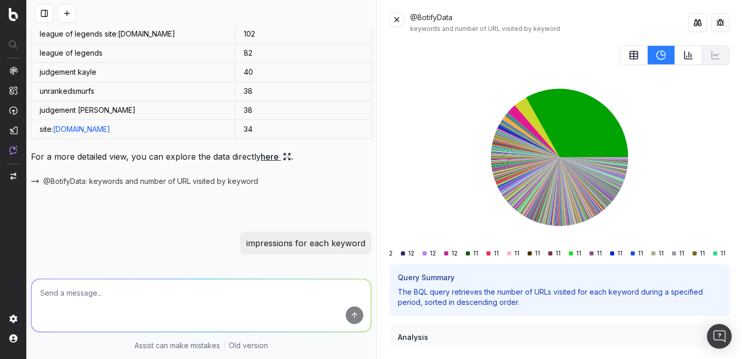
drag, startPoint x: 389, startPoint y: 251, endPoint x: 377, endPoint y: 250, distance: 11.4
click at [375, 250] on div "give me a table with keywords and number of URL visited by keyword Here is a ta…" at bounding box center [385, 179] width 716 height 359
click at [403, 253] on div "3442 332 239 112 102 82 40 38 38 34 23 21 20 20 20 19 19 19 19 19 19 18 18 18 1…" at bounding box center [559, 250] width 335 height 14
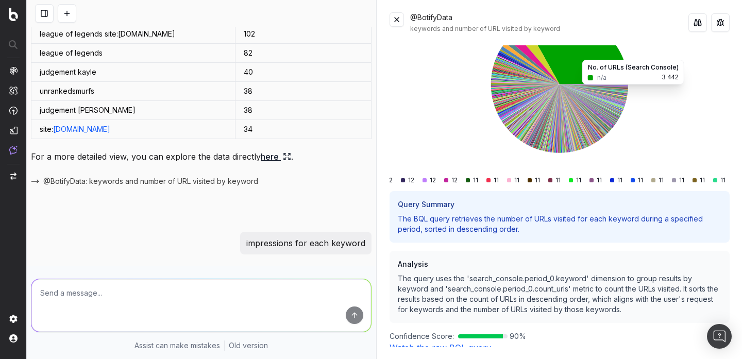
scroll to position [43, 0]
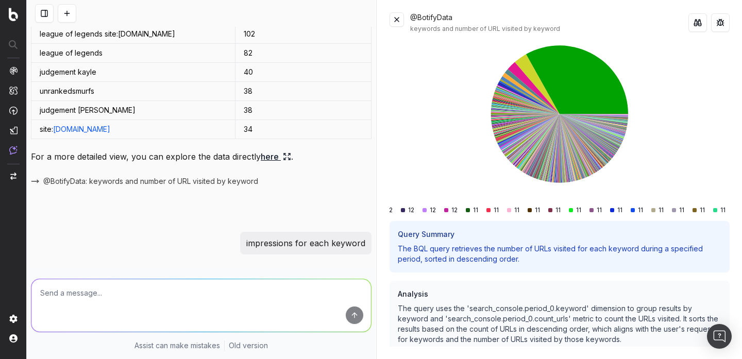
click at [398, 19] on button at bounding box center [397, 19] width 14 height 14
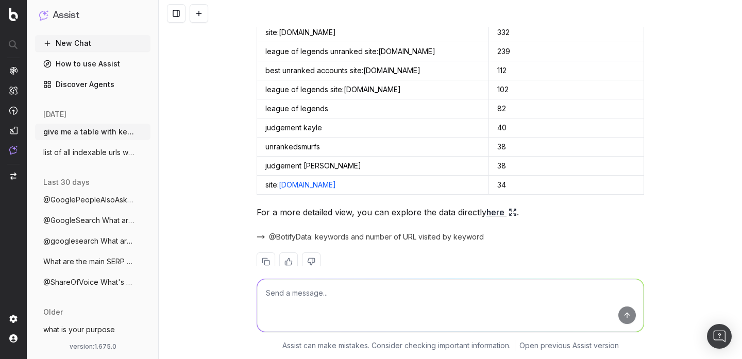
scroll to position [107, 0]
click at [491, 214] on link "here" at bounding box center [502, 212] width 30 height 14
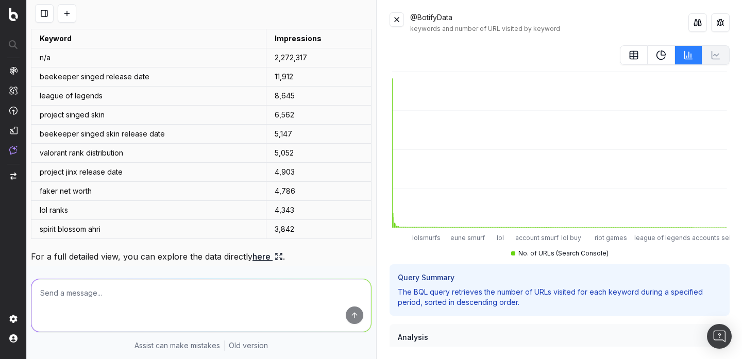
scroll to position [437, 0]
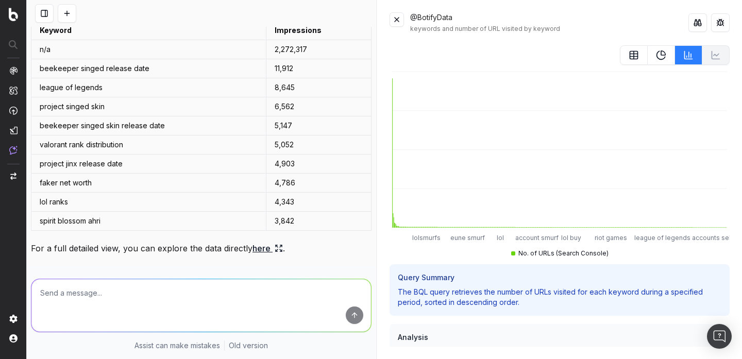
click at [401, 20] on button at bounding box center [397, 19] width 14 height 14
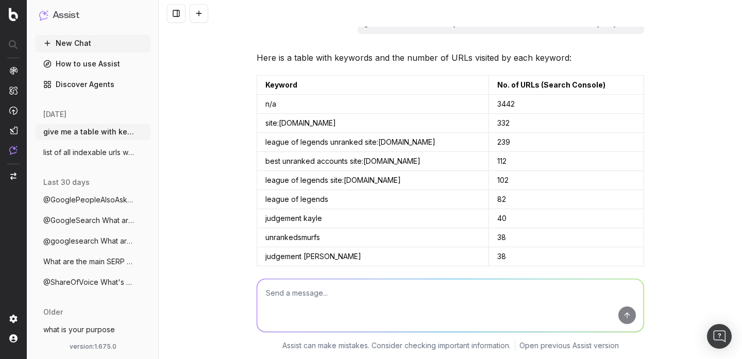
scroll to position [0, 0]
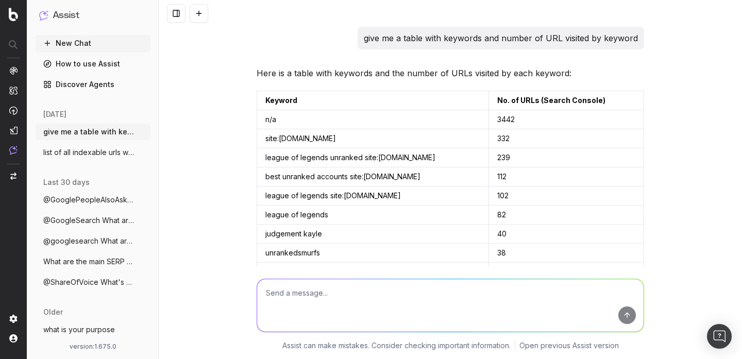
click at [475, 38] on p "give me a table with keywords and number of URL visited by keyword" at bounding box center [501, 38] width 274 height 14
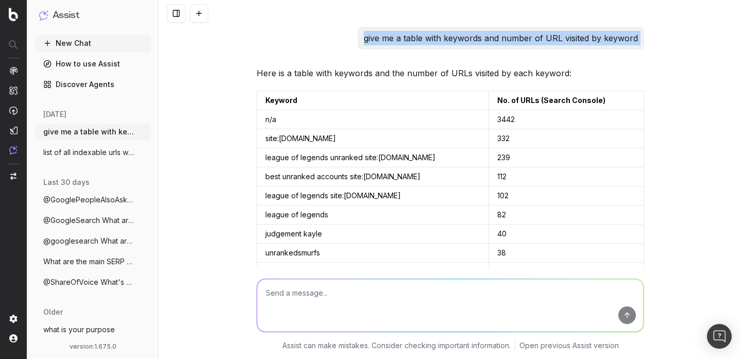
copy p "give me a table with keywords and number of URL visited by keyword"
click at [77, 38] on button "New Chat" at bounding box center [92, 43] width 115 height 16
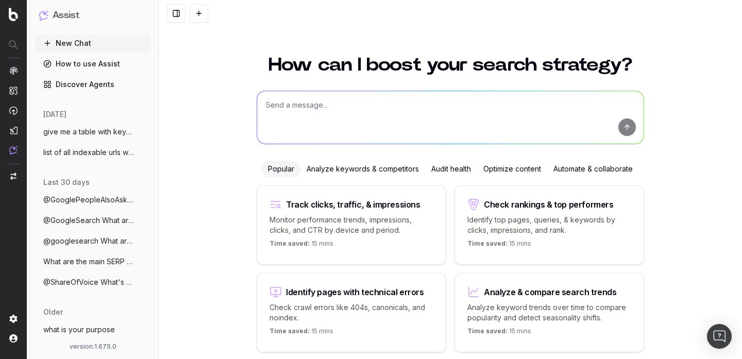
click at [426, 110] on textarea at bounding box center [450, 117] width 387 height 53
paste textarea "give me a table with keywords and number of URL visited by keyword"
type textarea "give me a table with keywords and number of URL visited by keyword"
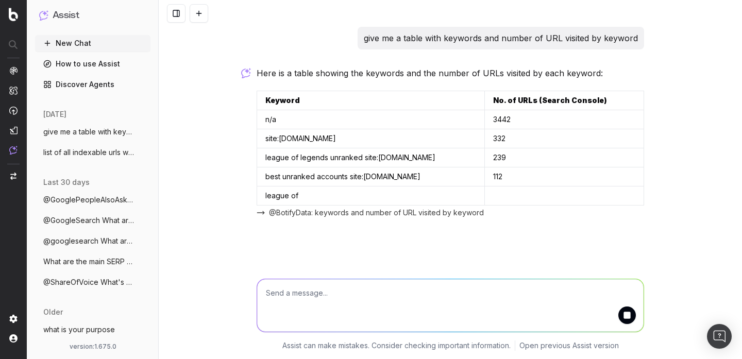
click at [340, 297] on textarea at bounding box center [450, 305] width 387 height 53
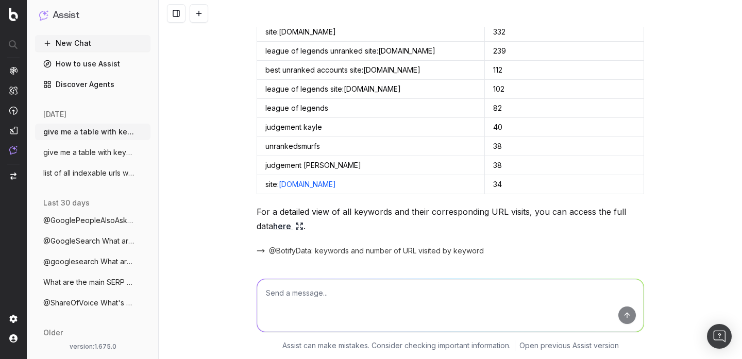
scroll to position [142, 0]
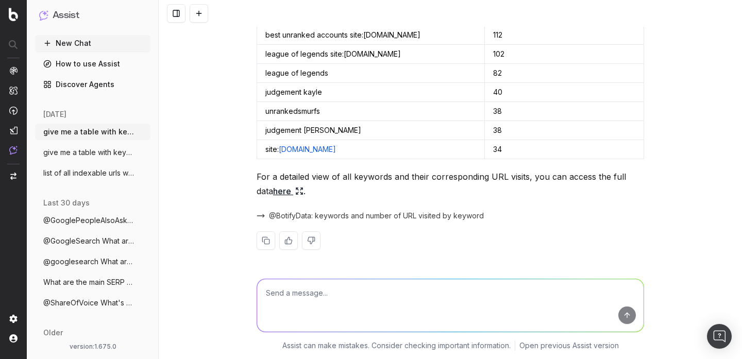
click at [338, 315] on textarea at bounding box center [450, 305] width 387 height 53
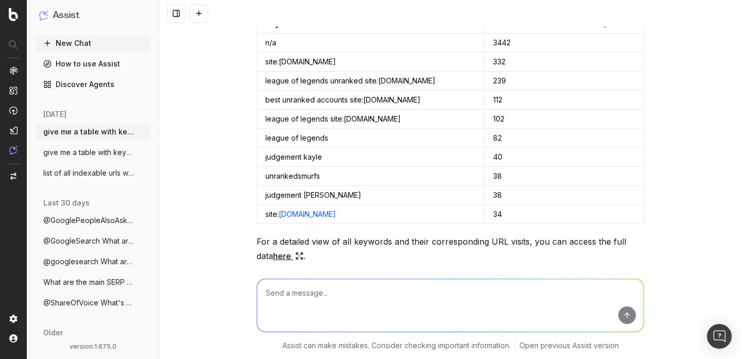
scroll to position [0, 0]
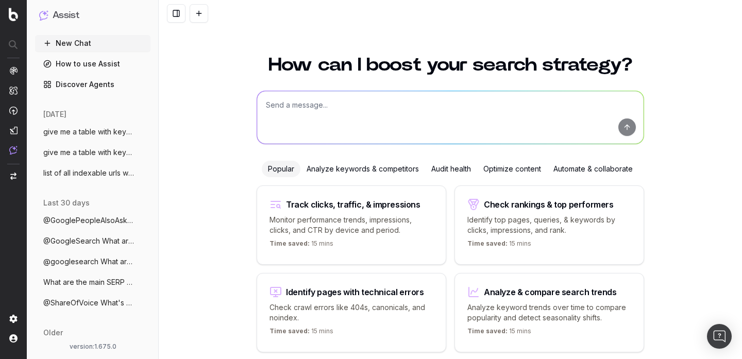
click at [81, 130] on span "give me a table with keywords and number" at bounding box center [88, 132] width 91 height 10
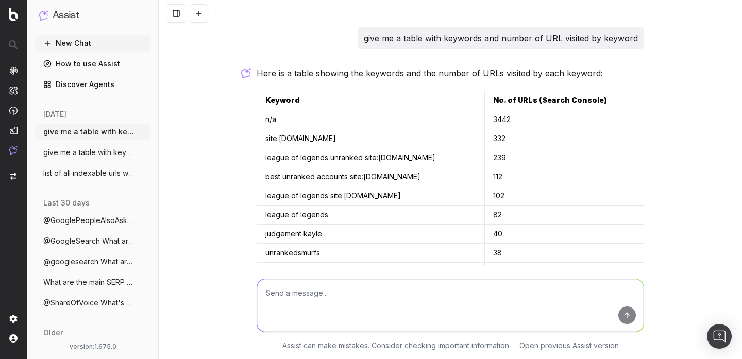
scroll to position [20, 0]
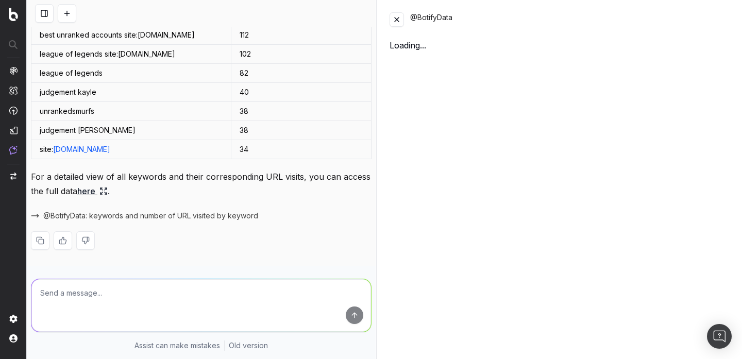
scroll to position [156, 0]
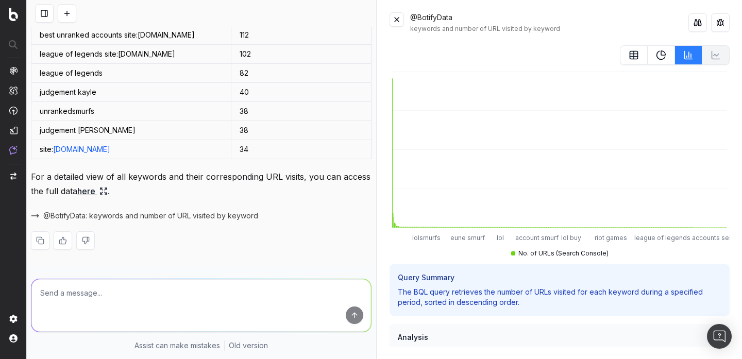
click at [159, 289] on textarea at bounding box center [201, 305] width 340 height 53
type textarea "keywords by impressions now"
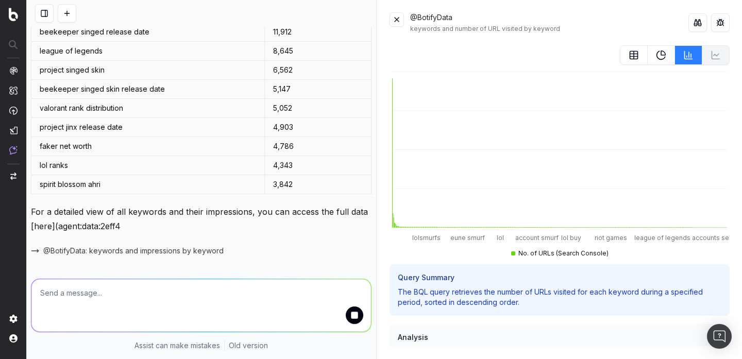
scroll to position [538, 0]
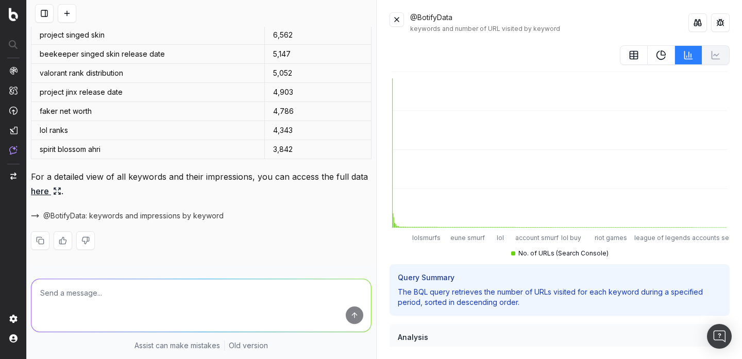
click at [398, 20] on button at bounding box center [397, 19] width 14 height 14
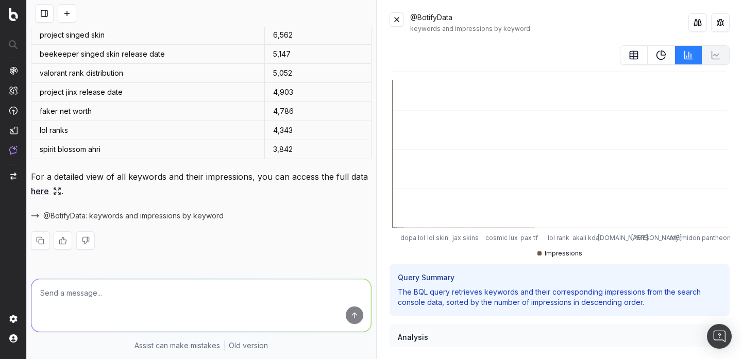
click at [401, 20] on button at bounding box center [397, 19] width 14 height 14
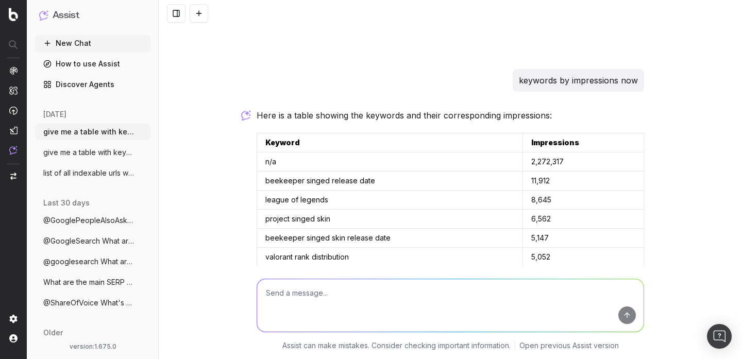
scroll to position [339, 0]
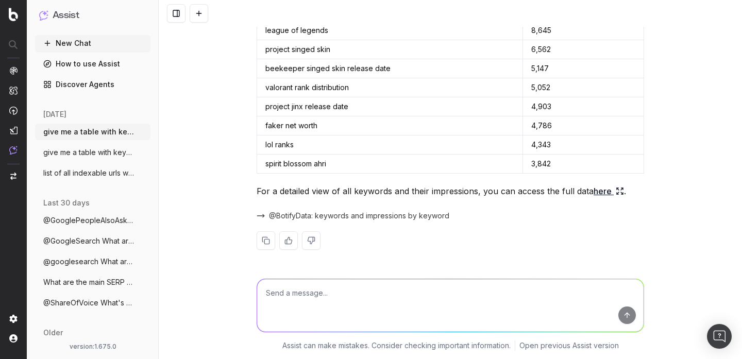
click at [298, 213] on span "@BotifyData: keywords and impressions by keyword" at bounding box center [359, 216] width 180 height 10
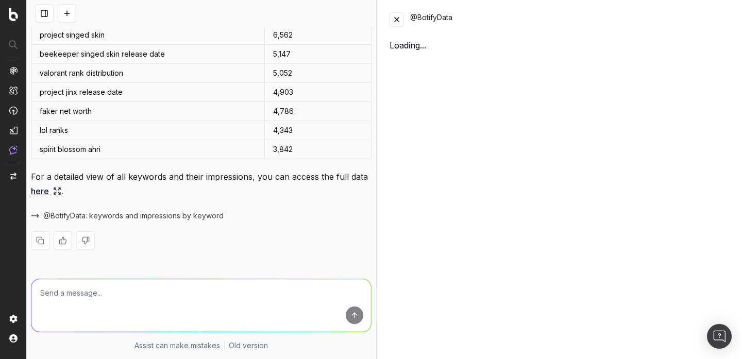
scroll to position [523, 0]
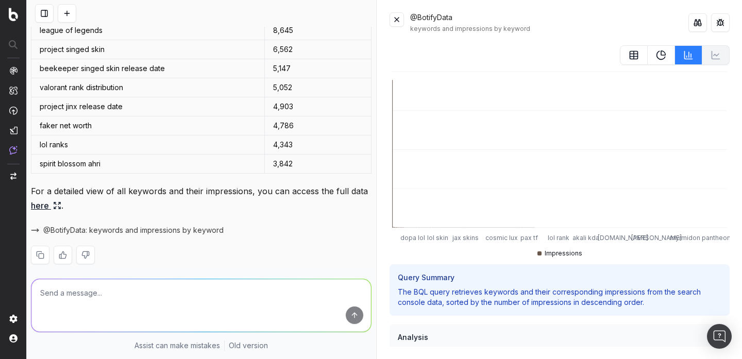
click at [64, 15] on button at bounding box center [67, 13] width 19 height 19
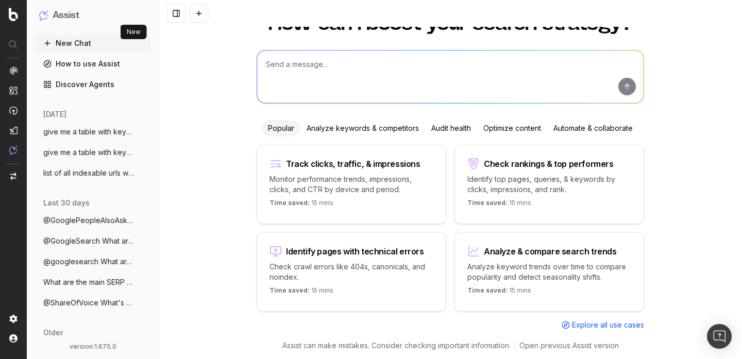
scroll to position [41, 0]
click at [94, 131] on span "give me a table with keywords and number" at bounding box center [88, 132] width 91 height 10
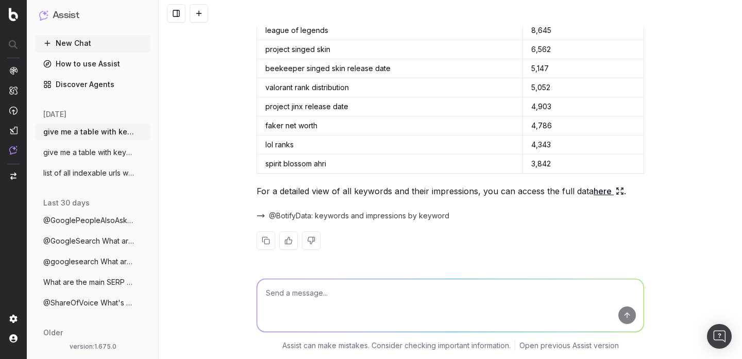
click at [76, 165] on button "list of all indexable urls with device:m" at bounding box center [92, 173] width 115 height 16
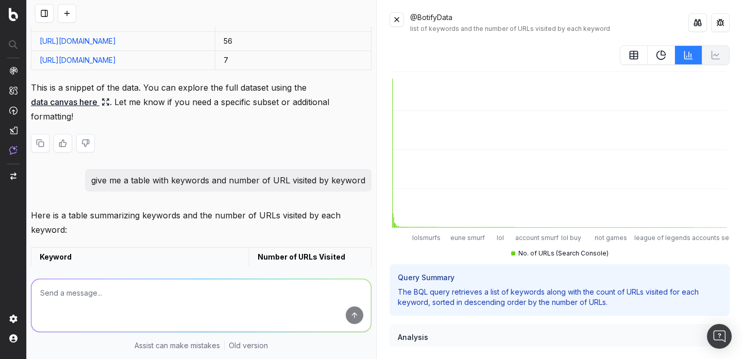
scroll to position [813, 0]
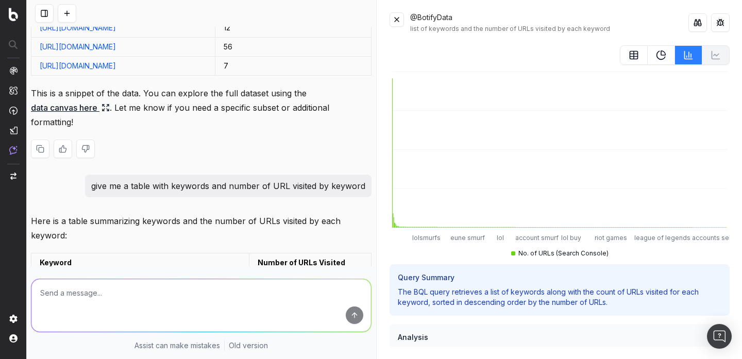
click at [75, 115] on link "data canvas here" at bounding box center [70, 108] width 79 height 14
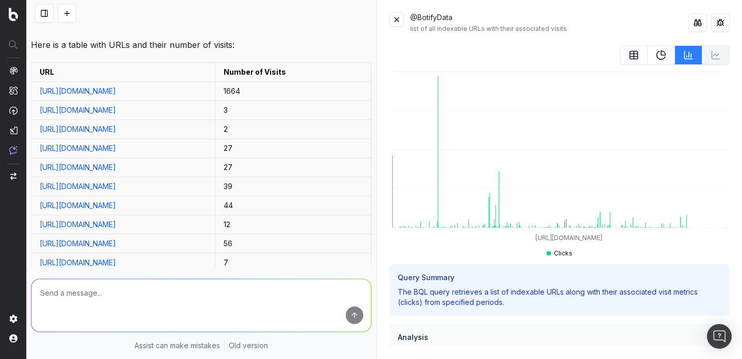
scroll to position [617, 0]
drag, startPoint x: 320, startPoint y: 75, endPoint x: 342, endPoint y: 84, distance: 23.2
click at [342, 81] on td "Number of Visits" at bounding box center [293, 71] width 157 height 19
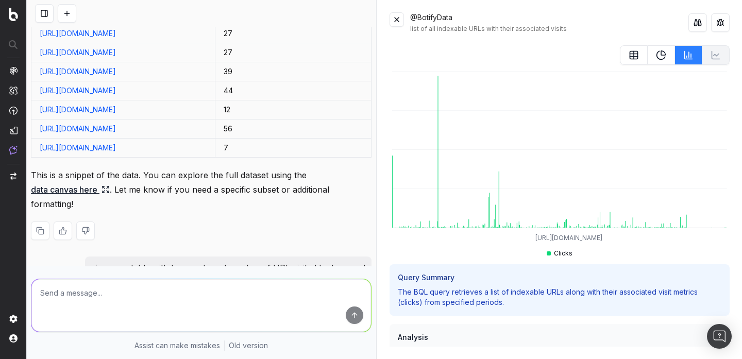
scroll to position [740, 0]
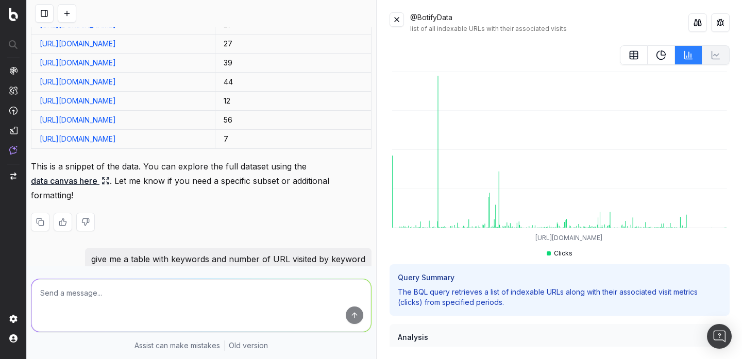
click at [69, 188] on link "data canvas here" at bounding box center [70, 181] width 79 height 14
click at [565, 255] on span "Clicks" at bounding box center [563, 254] width 19 height 8
click at [629, 56] on button at bounding box center [634, 55] width 28 height 20
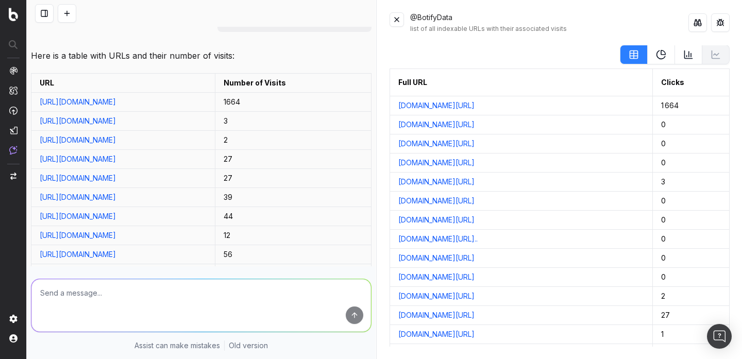
scroll to position [0, 0]
click at [685, 80] on div "Clicks" at bounding box center [673, 83] width 23 height 10
click at [697, 26] on button at bounding box center [698, 22] width 19 height 19
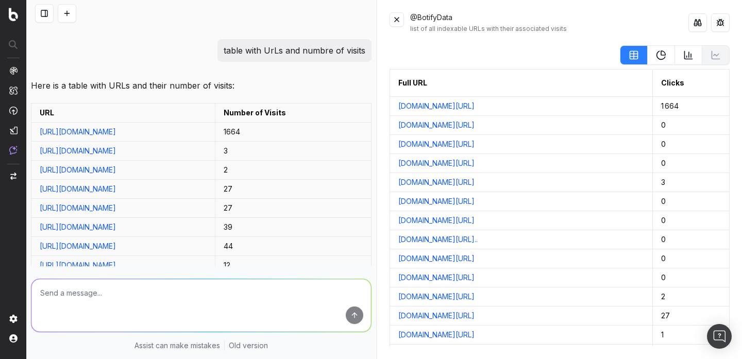
scroll to position [569, 0]
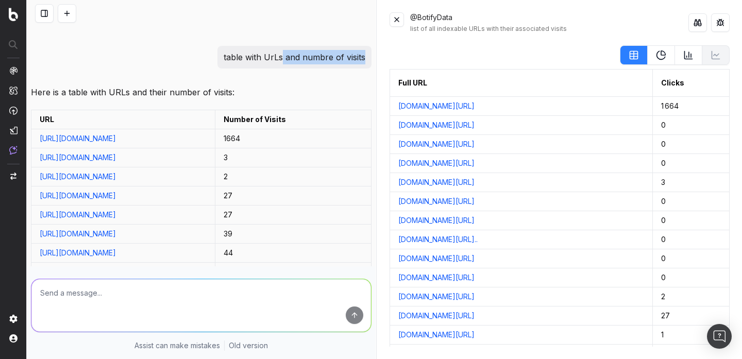
drag, startPoint x: 364, startPoint y: 56, endPoint x: 282, endPoint y: 60, distance: 82.6
click at [282, 60] on p "table with UrLs and numbre of visits" at bounding box center [295, 57] width 142 height 14
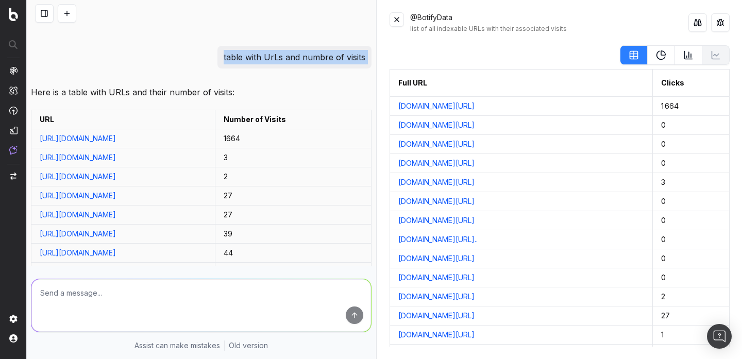
click at [282, 60] on p "table with UrLs and numbre of visits" at bounding box center [295, 57] width 142 height 14
copy p "table with UrLs and numbre of visits"
click at [76, 10] on button at bounding box center [67, 13] width 19 height 19
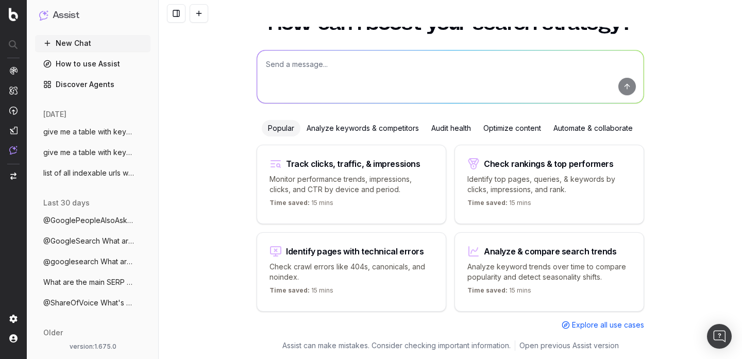
scroll to position [32, 0]
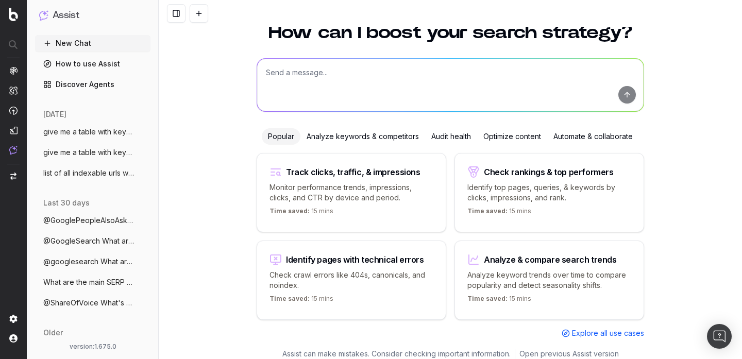
click at [340, 89] on textarea at bounding box center [450, 85] width 387 height 53
paste textarea "table with UrLs and numbre of visits"
type textarea "table with UrLs and numbre of visits"
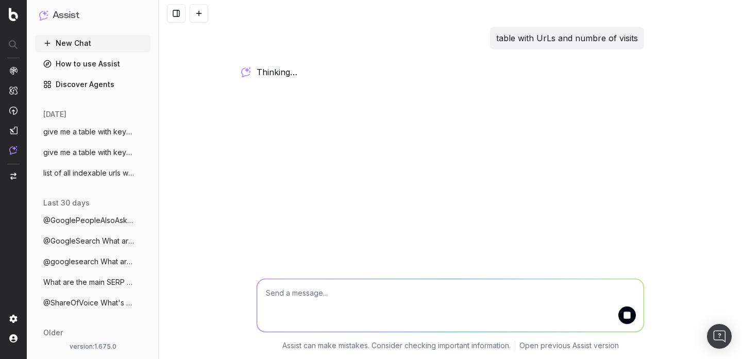
scroll to position [0, 0]
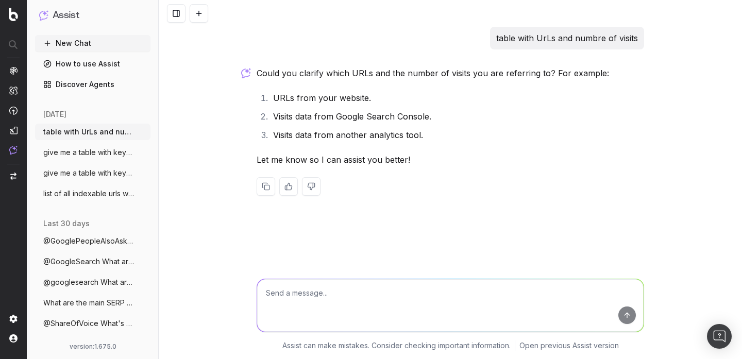
click at [406, 113] on li "Visits data from Google Search Console." at bounding box center [457, 116] width 374 height 14
copy li "Visits data from Google Search Console."
click at [352, 302] on textarea at bounding box center [450, 305] width 387 height 53
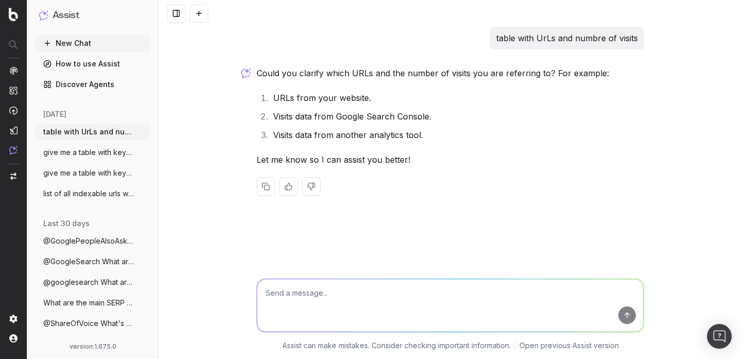
paste textarea "Visits data from Google Search Console."
type textarea "Visits data from Google Search Console."
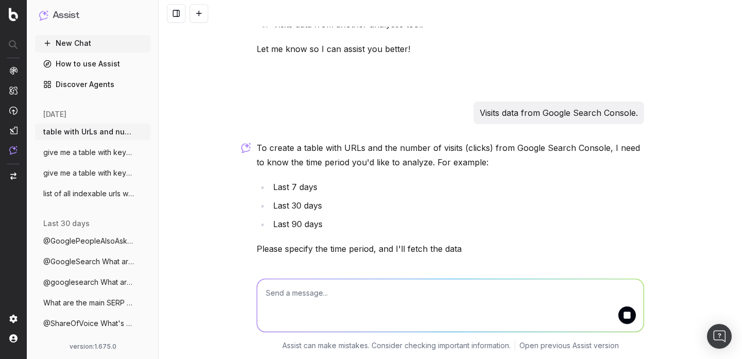
scroll to position [146, 0]
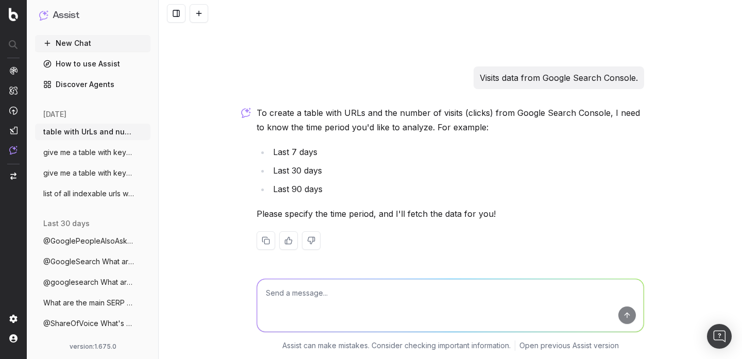
click at [279, 185] on li "Last 90 days" at bounding box center [457, 189] width 374 height 14
copy li "Last 90 days"
click at [311, 288] on textarea at bounding box center [450, 305] width 387 height 53
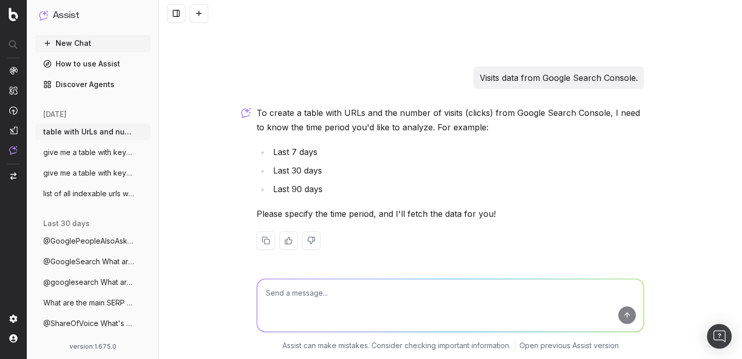
paste textarea "Last 90 days"
type textarea "Last 90 days"
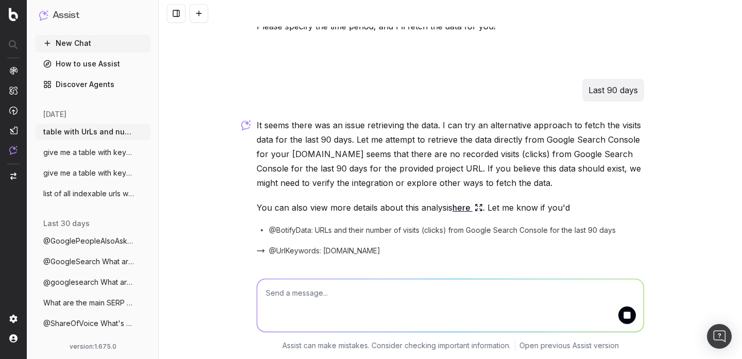
scroll to position [383, 0]
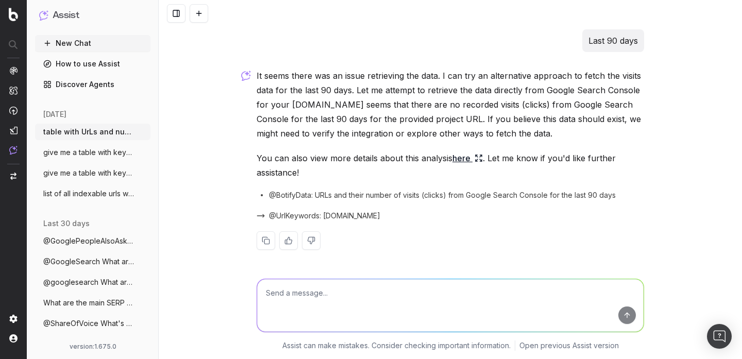
click at [472, 158] on link "here" at bounding box center [468, 158] width 30 height 14
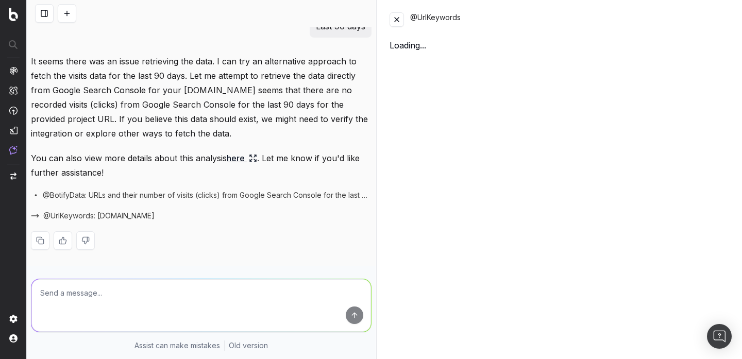
scroll to position [398, 0]
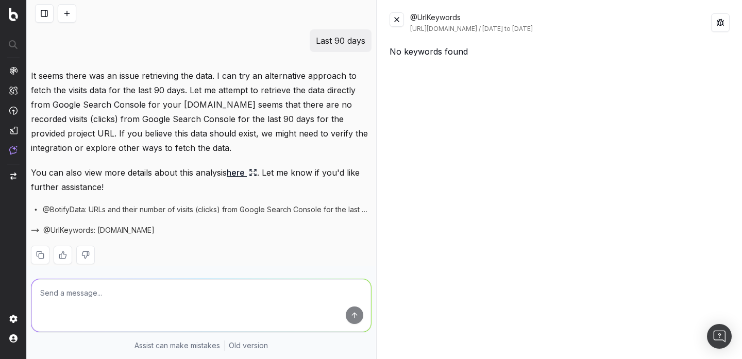
click at [397, 16] on button at bounding box center [397, 19] width 14 height 14
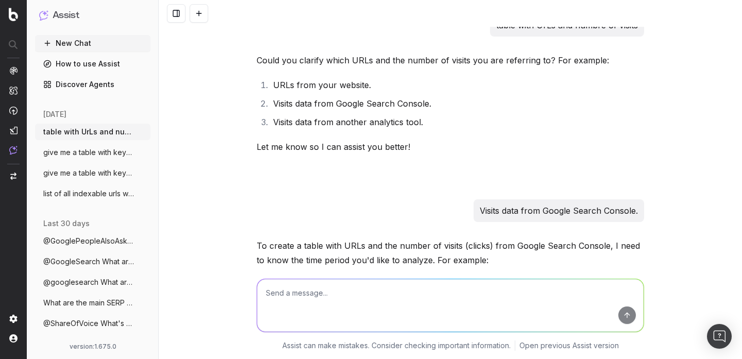
scroll to position [0, 0]
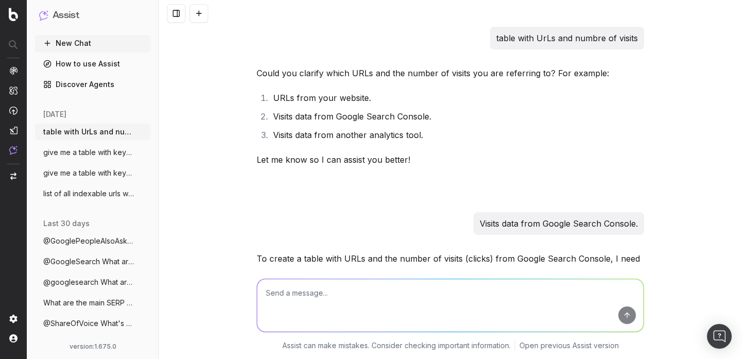
click at [97, 159] on button "give me a table with keywords and number" at bounding box center [92, 152] width 115 height 16
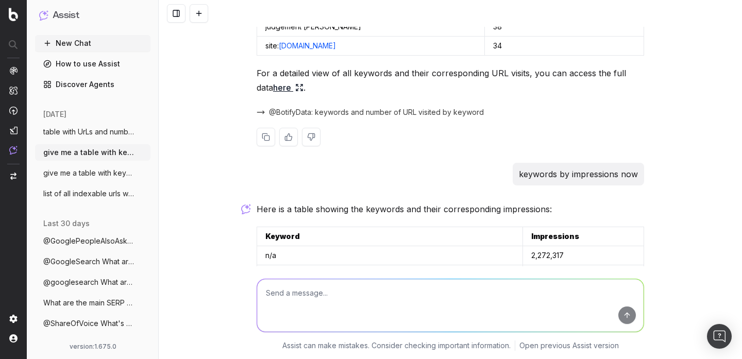
click at [293, 113] on span "@BotifyData: keywords and number of URL visited by keyword" at bounding box center [376, 112] width 215 height 10
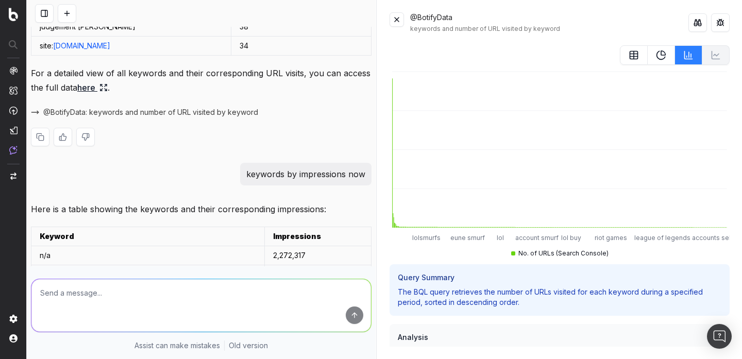
scroll to position [223, 0]
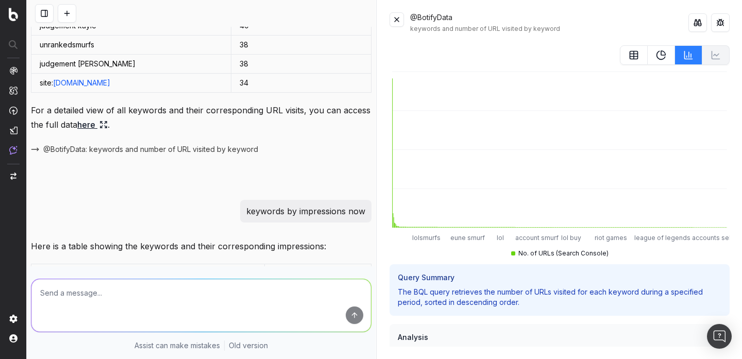
click at [46, 12] on button at bounding box center [44, 13] width 19 height 19
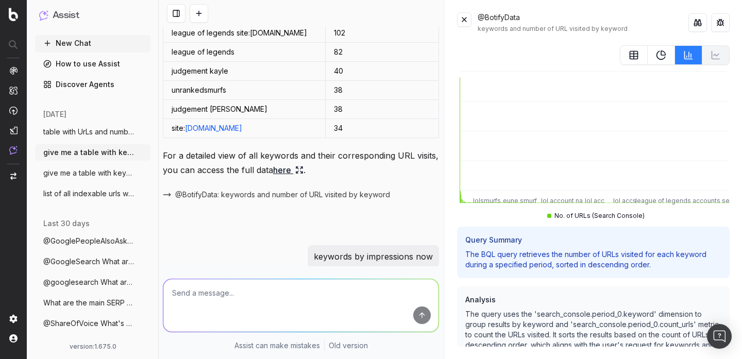
scroll to position [268, 0]
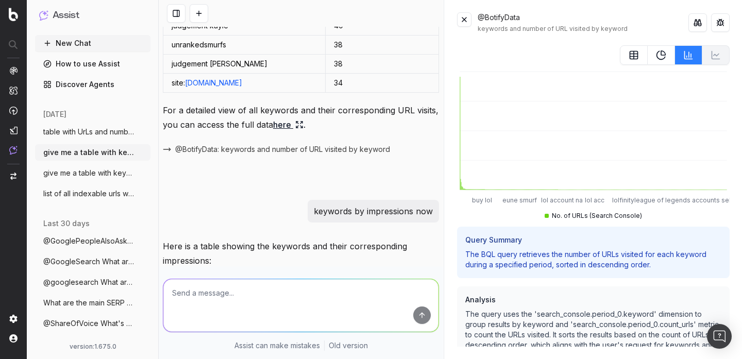
click at [114, 166] on button "give me a table with keywords and number" at bounding box center [92, 173] width 115 height 16
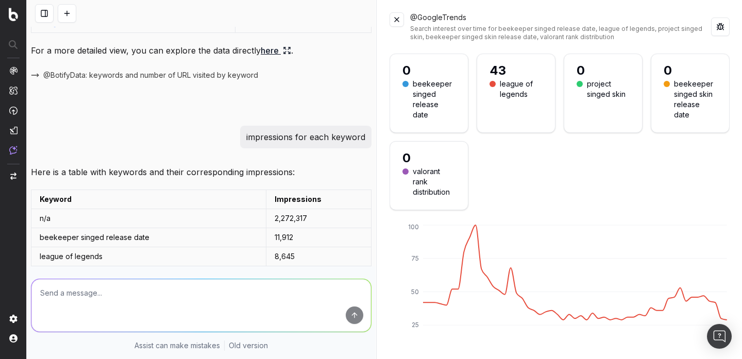
click at [331, 136] on p "impressions for each keyword" at bounding box center [305, 137] width 119 height 14
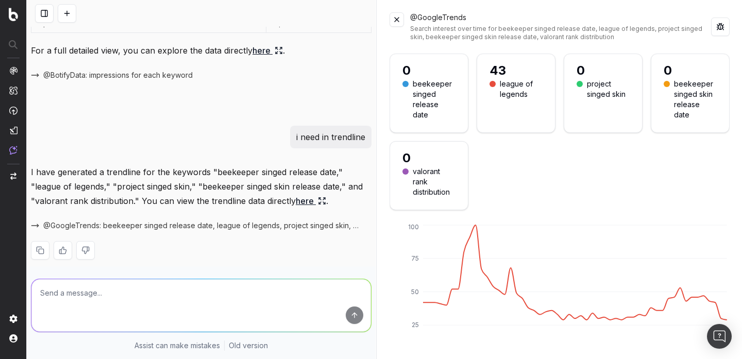
scroll to position [645, 0]
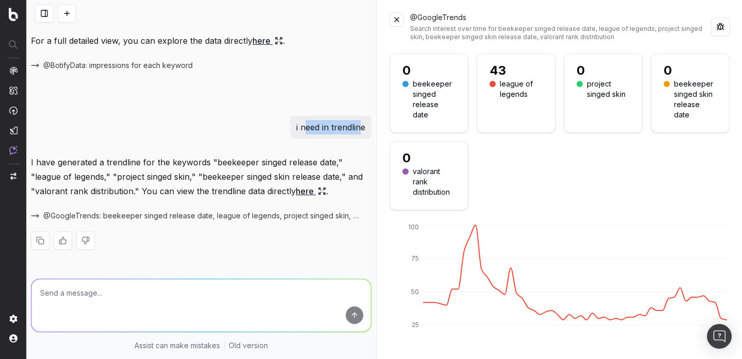
drag, startPoint x: 306, startPoint y: 124, endPoint x: 360, endPoint y: 130, distance: 55.0
click at [360, 130] on p "i need in trendline" at bounding box center [330, 127] width 69 height 14
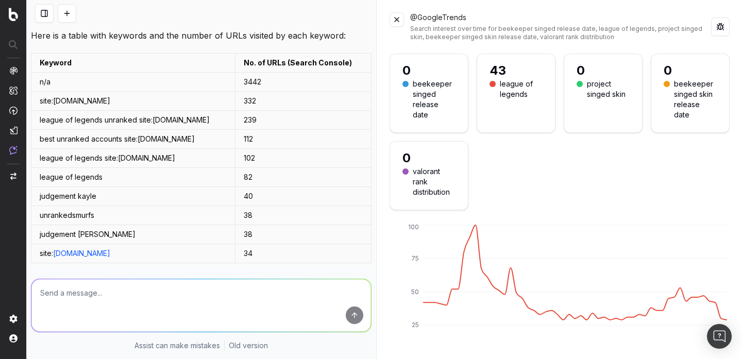
scroll to position [0, 0]
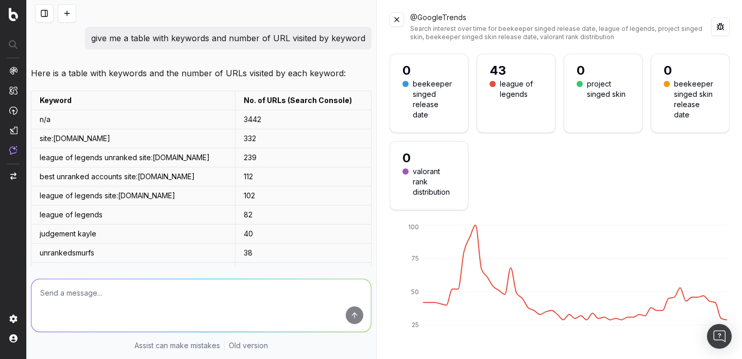
click at [40, 9] on button at bounding box center [44, 13] width 19 height 19
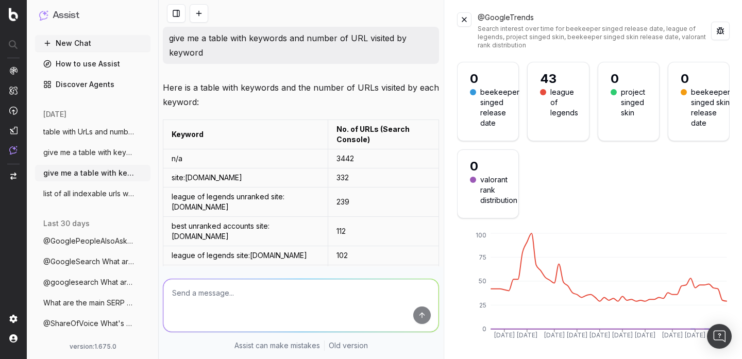
click at [98, 195] on span "list of all indexable urls with device:m" at bounding box center [88, 194] width 91 height 10
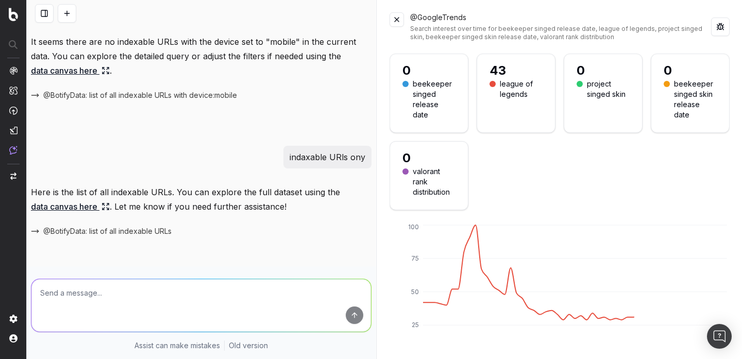
scroll to position [32, 0]
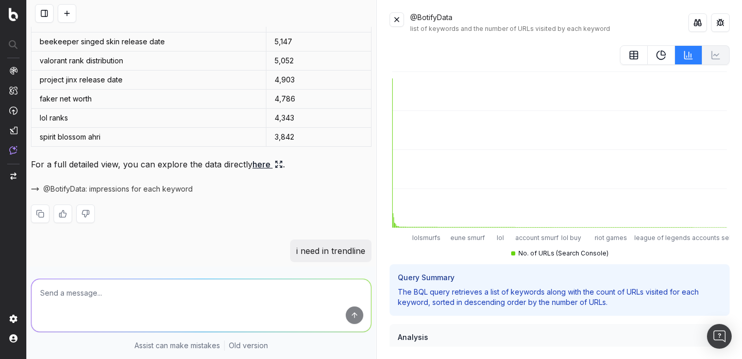
scroll to position [531, 0]
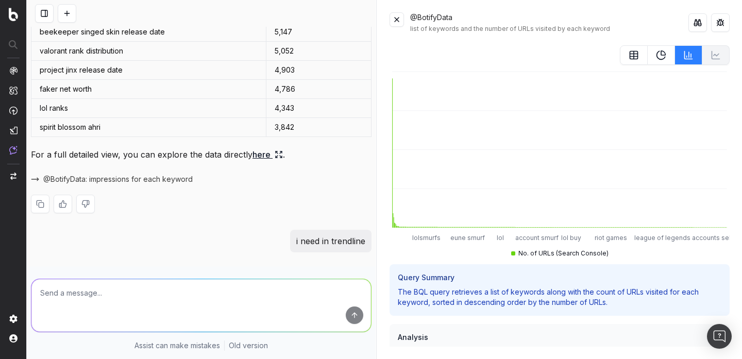
click at [248, 148] on div "Here is a table with keywords and their corresponding impressions: Keyword Impr…" at bounding box center [201, 66] width 341 height 328
click at [263, 157] on link "here" at bounding box center [268, 154] width 30 height 14
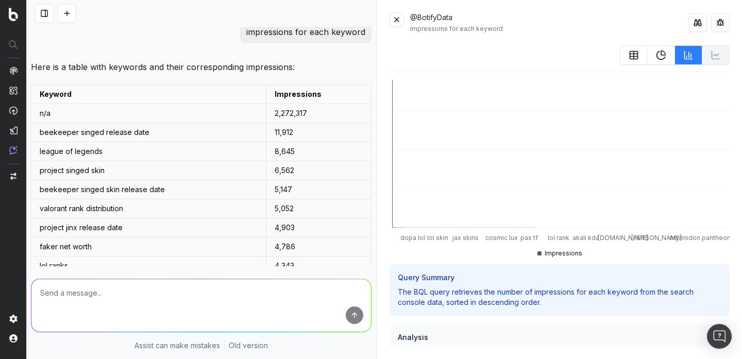
scroll to position [372, 0]
drag, startPoint x: 278, startPoint y: 112, endPoint x: 325, endPoint y: 115, distance: 46.5
click at [325, 115] on td "2,272,317" at bounding box center [319, 114] width 106 height 19
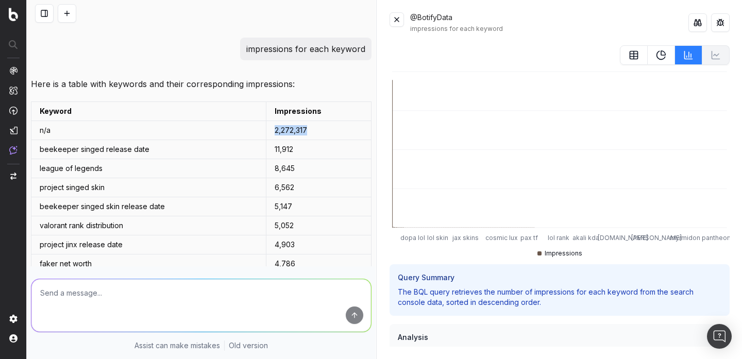
click at [552, 27] on div "impressions for each keyword" at bounding box center [549, 29] width 278 height 8
click at [663, 60] on button at bounding box center [661, 55] width 27 height 20
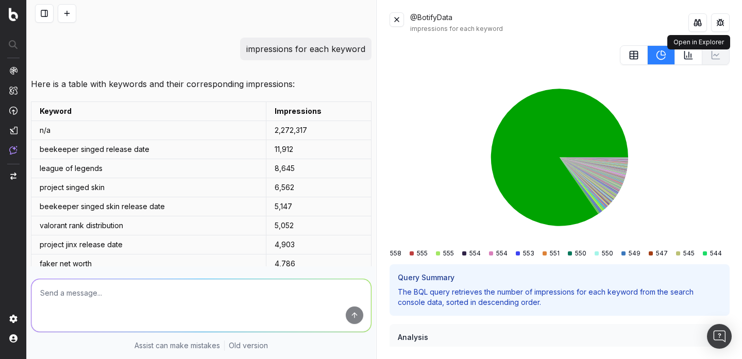
click at [699, 25] on button at bounding box center [698, 22] width 19 height 19
click at [687, 58] on icon at bounding box center [689, 55] width 10 height 10
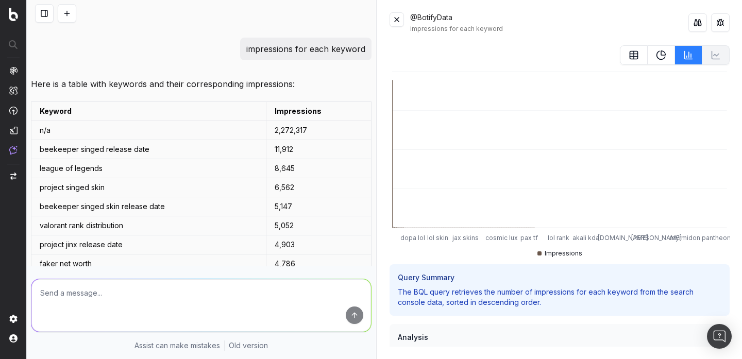
click at [398, 22] on button at bounding box center [397, 19] width 14 height 14
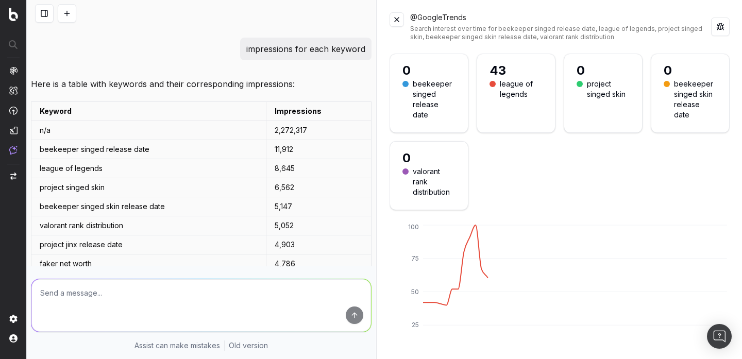
click at [400, 22] on button at bounding box center [397, 19] width 14 height 14
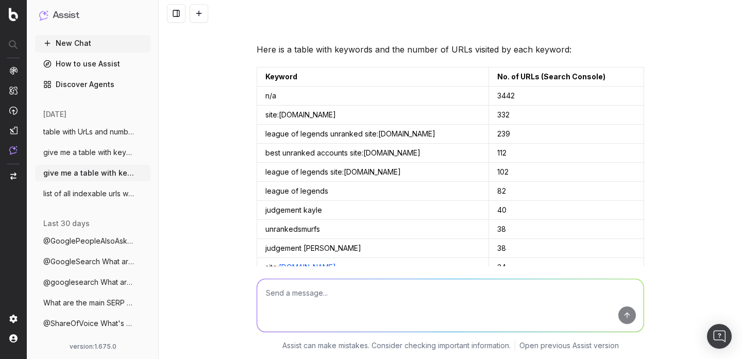
scroll to position [0, 0]
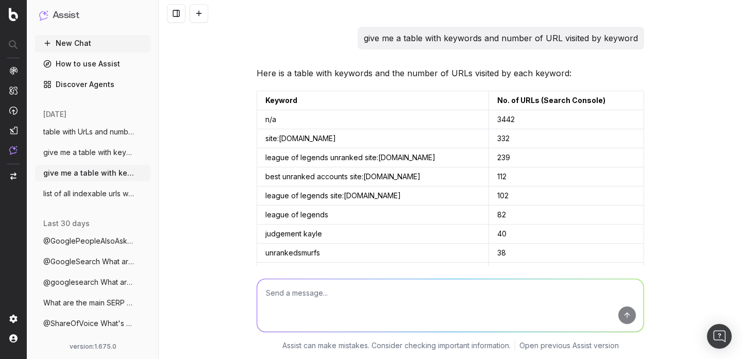
click at [197, 14] on button at bounding box center [199, 13] width 19 height 19
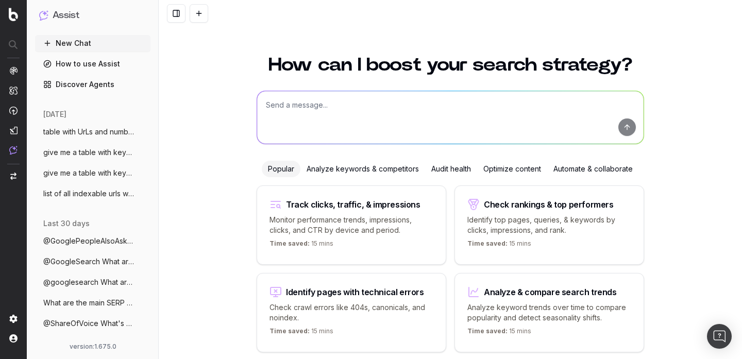
click at [291, 116] on textarea at bounding box center [450, 117] width 387 height 53
click at [143, 129] on circle "button" at bounding box center [143, 129] width 1 height 1
click at [163, 134] on span "Delete" at bounding box center [166, 132] width 23 height 10
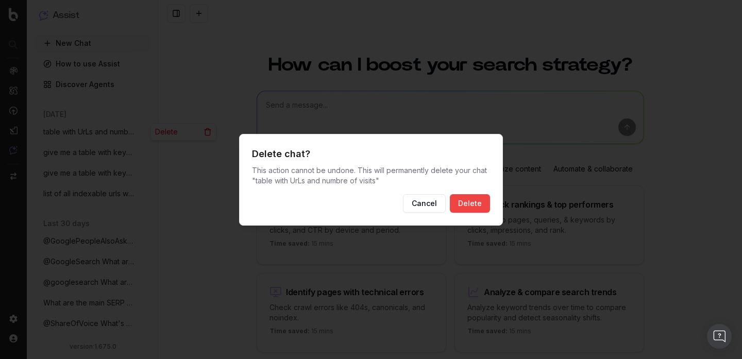
click at [478, 209] on button "Delete" at bounding box center [470, 203] width 40 height 19
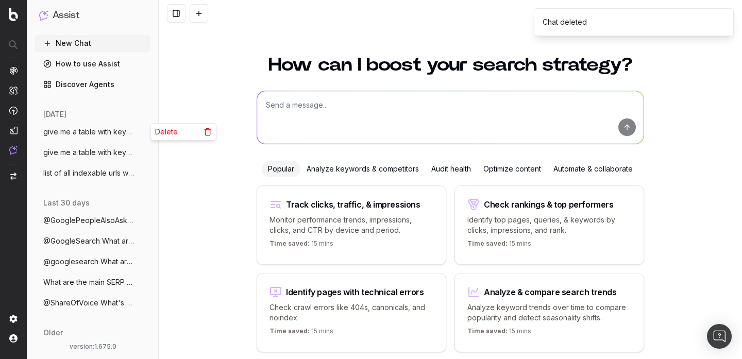
click at [142, 129] on icon "button" at bounding box center [143, 132] width 8 height 8
click at [161, 133] on span "Delete" at bounding box center [166, 132] width 23 height 10
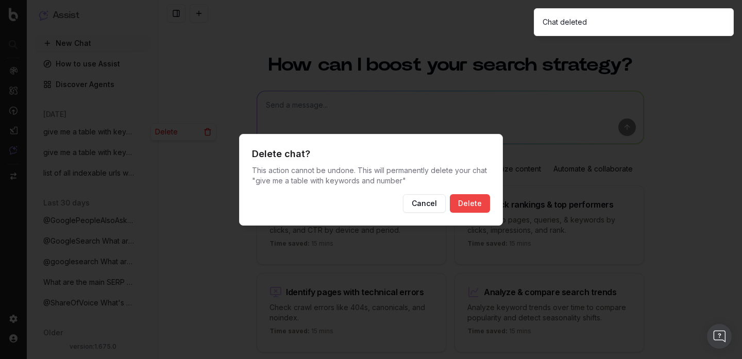
click at [471, 207] on button "Delete" at bounding box center [470, 203] width 40 height 19
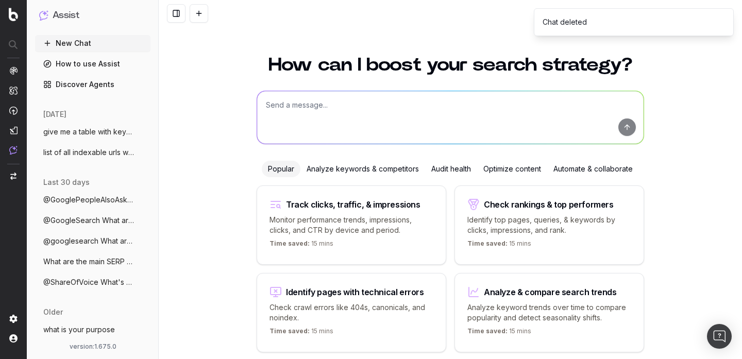
click at [143, 133] on icon "button" at bounding box center [143, 132] width 8 height 8
click at [165, 135] on span "Delete" at bounding box center [166, 132] width 23 height 10
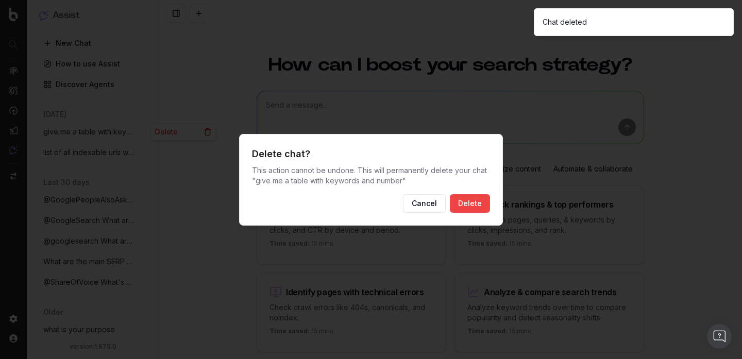
click at [484, 202] on button "Delete" at bounding box center [470, 203] width 40 height 19
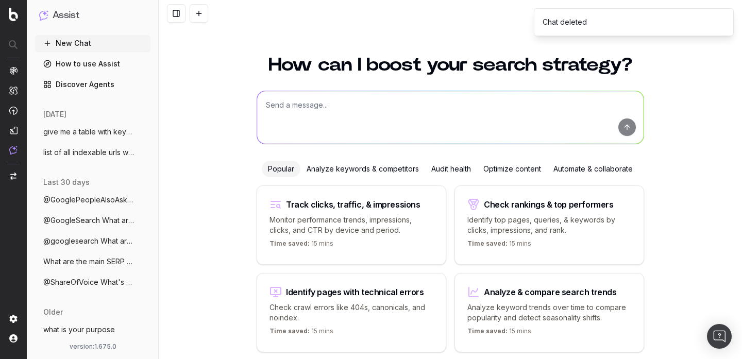
click at [145, 148] on icon "button" at bounding box center [143, 152] width 8 height 8
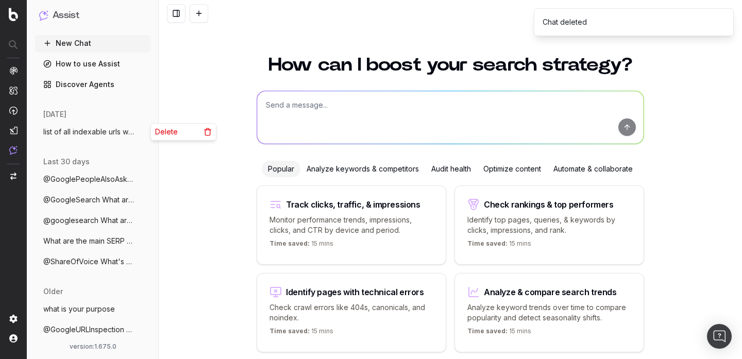
click at [173, 134] on span "Delete" at bounding box center [166, 132] width 23 height 10
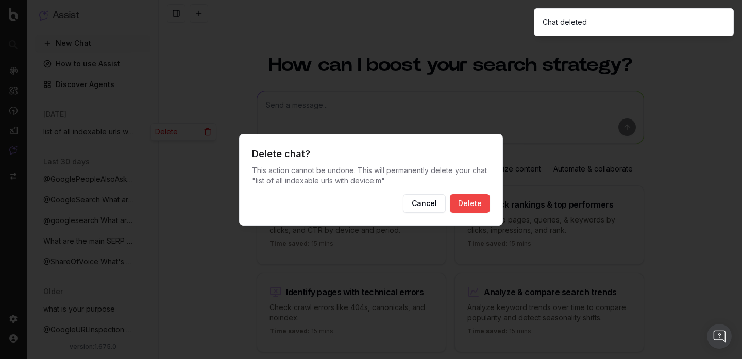
click at [484, 201] on button "Delete" at bounding box center [470, 203] width 40 height 19
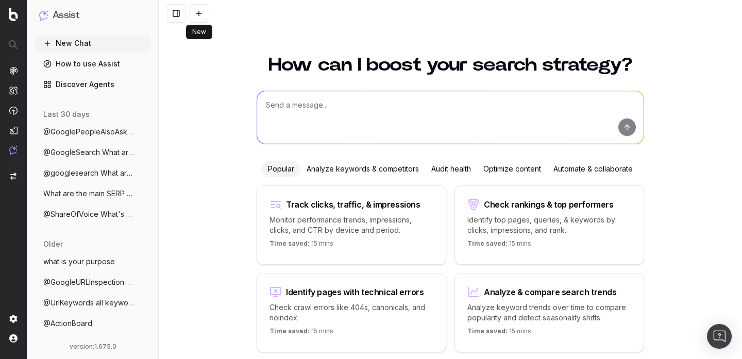
click at [199, 16] on button at bounding box center [199, 13] width 19 height 19
click at [282, 101] on textarea at bounding box center [450, 117] width 387 height 53
type textarea "need a list of URLs with number of visits of each"
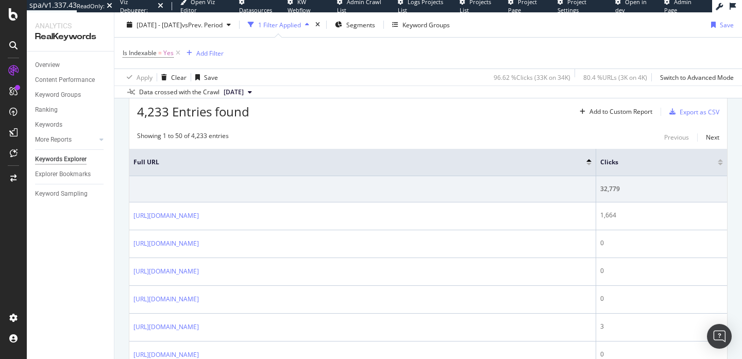
scroll to position [108, 0]
drag, startPoint x: 659, startPoint y: 155, endPoint x: 636, endPoint y: 158, distance: 23.4
click at [636, 158] on tr "Full URL Clicks" at bounding box center [428, 161] width 598 height 27
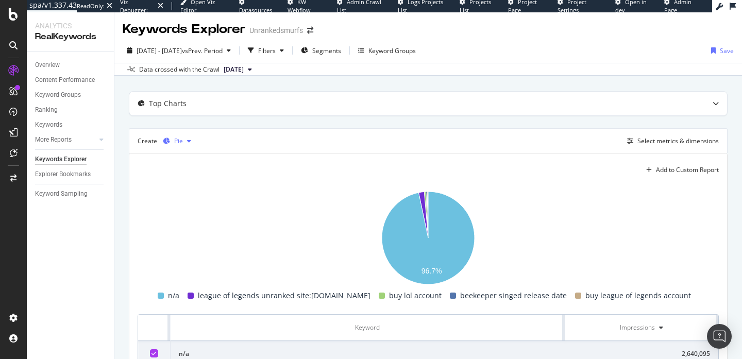
click at [181, 135] on div "Pie" at bounding box center [177, 141] width 37 height 15
click at [188, 209] on div "Bar" at bounding box center [189, 209] width 10 height 9
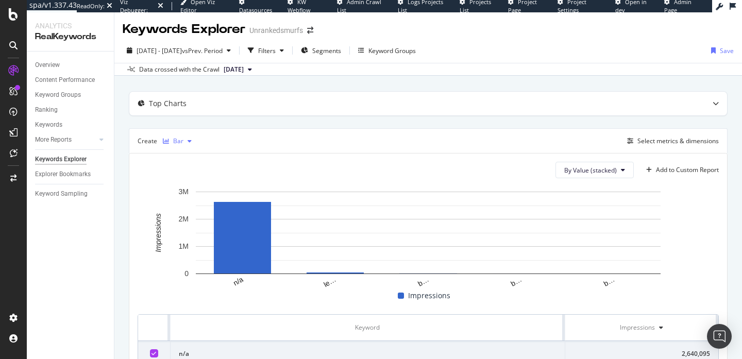
click at [179, 141] on div "Bar" at bounding box center [178, 141] width 10 height 6
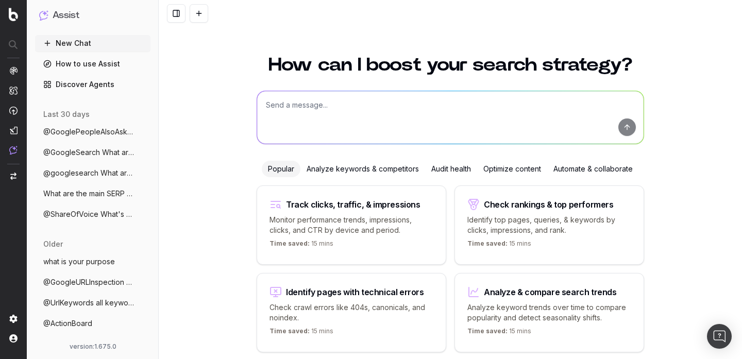
scroll to position [41, 0]
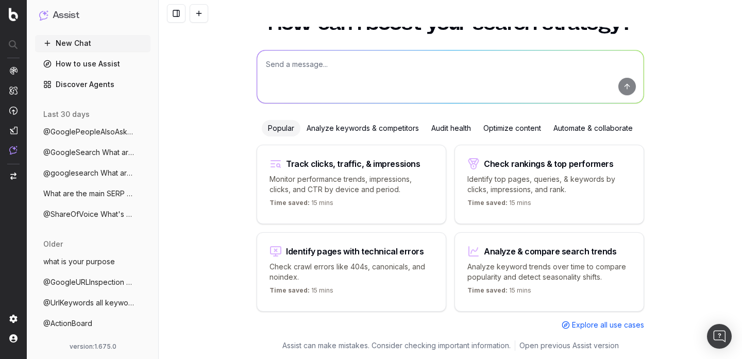
click at [113, 63] on link "How to use Assist" at bounding box center [92, 64] width 115 height 16
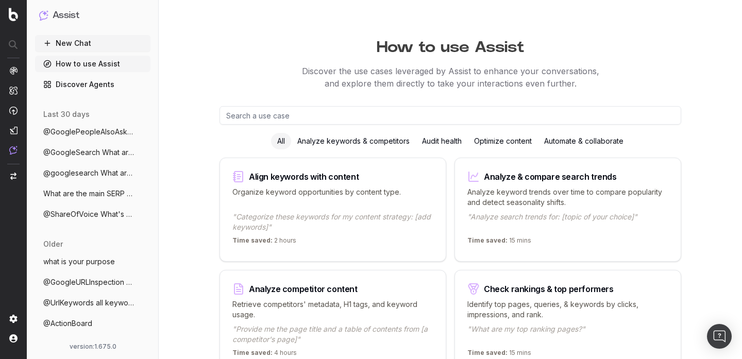
click at [100, 41] on button "New Chat" at bounding box center [92, 43] width 115 height 16
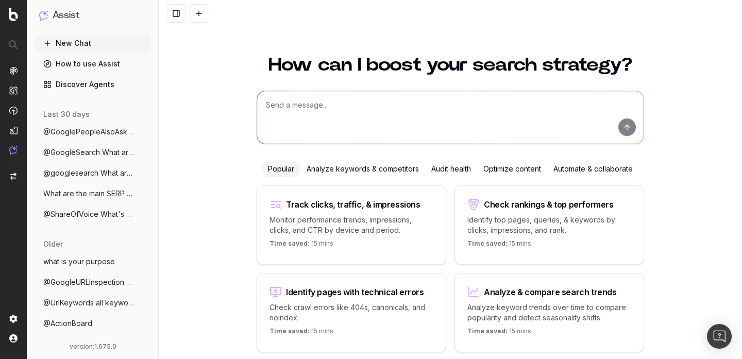
scroll to position [41, 0]
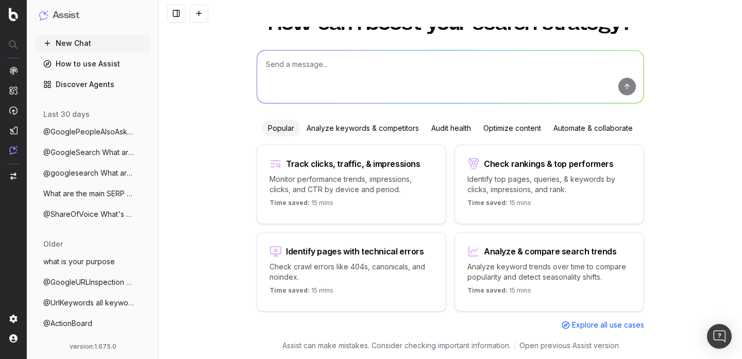
click at [344, 90] on textarea at bounding box center [450, 77] width 387 height 53
type textarea "need a list of the indexable URLs with number of visits of each one"
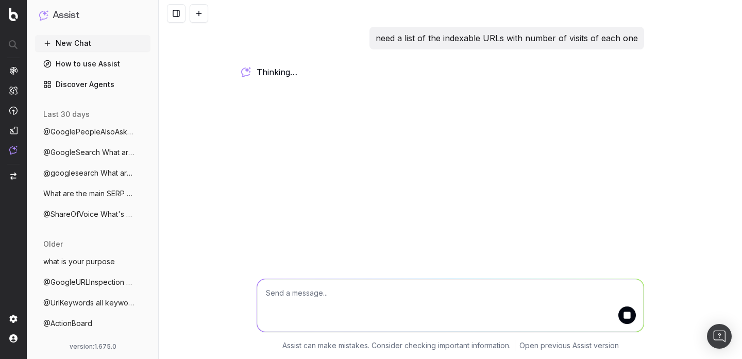
scroll to position [0, 0]
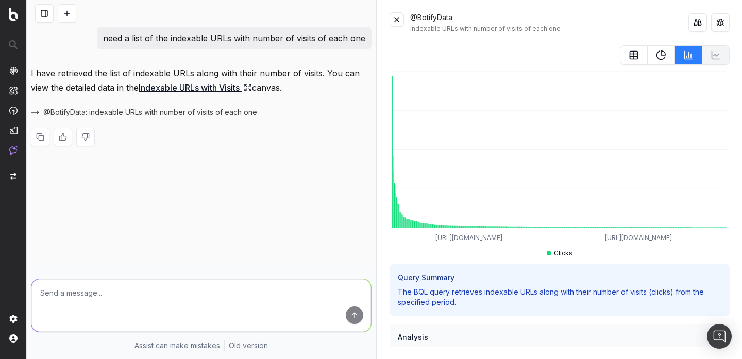
click at [402, 21] on button at bounding box center [397, 19] width 14 height 14
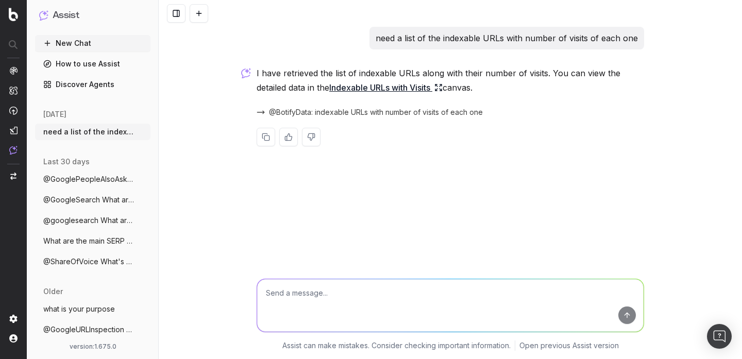
click at [451, 44] on p "need a list of the indexable URLs with number of visits of each one" at bounding box center [507, 38] width 262 height 14
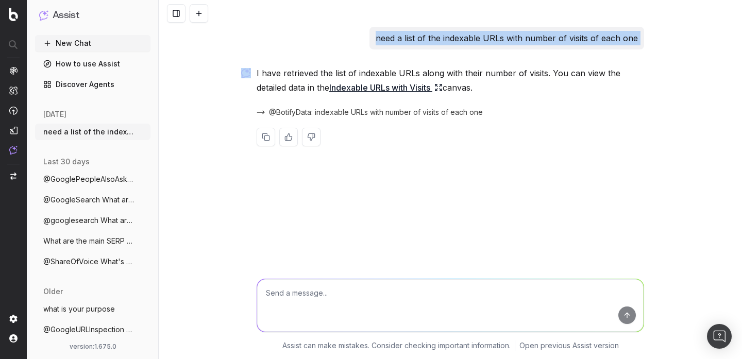
copy p "need a list of the indexable URLs with number of visits of each one"
click at [146, 130] on icon "button" at bounding box center [143, 132] width 8 height 8
click at [170, 135] on span "Delete" at bounding box center [166, 132] width 23 height 10
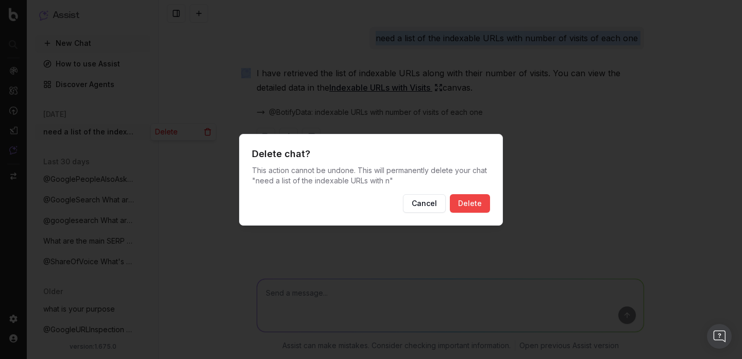
click at [478, 207] on button "Delete" at bounding box center [470, 203] width 40 height 19
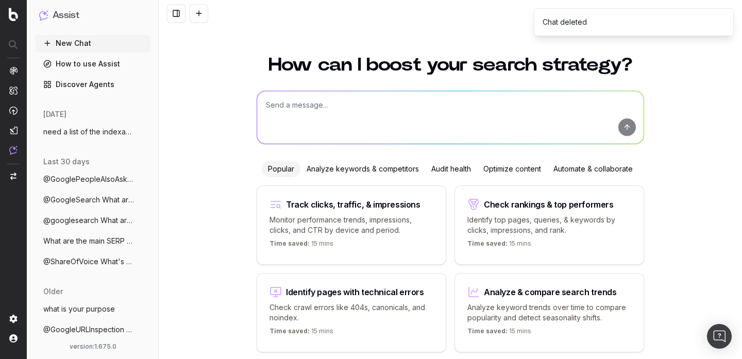
scroll to position [41, 0]
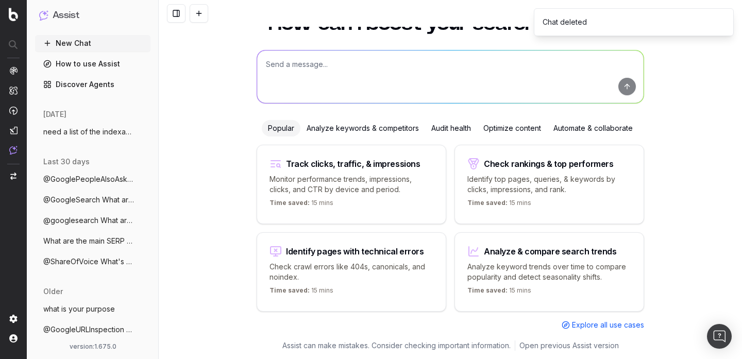
click at [108, 44] on button "New Chat" at bounding box center [92, 43] width 115 height 16
click at [102, 133] on span "need a list of the indexable URLs with n" at bounding box center [88, 132] width 91 height 10
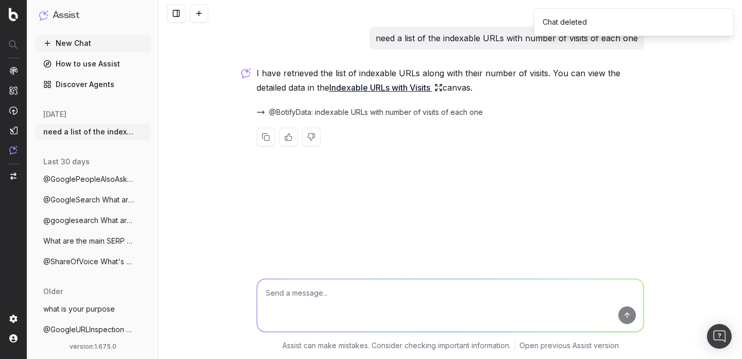
click at [102, 51] on button "New Chat" at bounding box center [92, 43] width 115 height 16
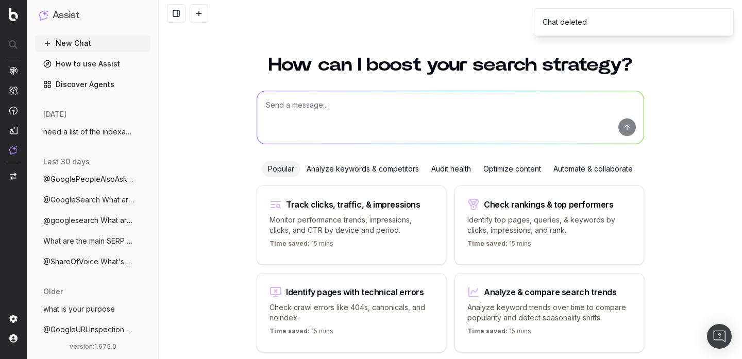
scroll to position [41, 0]
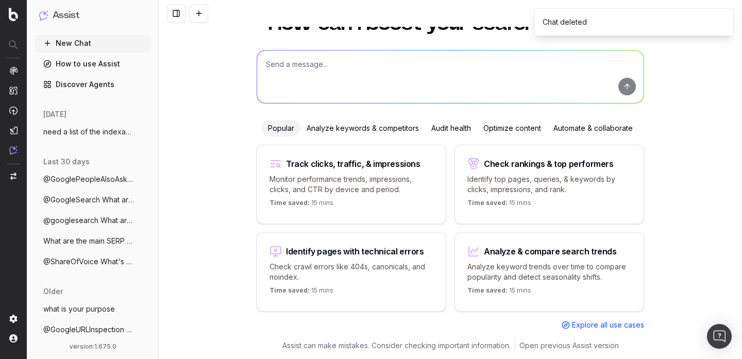
click at [102, 51] on button "New Chat" at bounding box center [92, 43] width 115 height 16
click at [142, 130] on icon "button" at bounding box center [143, 132] width 8 height 8
click at [168, 138] on div "Delete" at bounding box center [183, 132] width 65 height 16
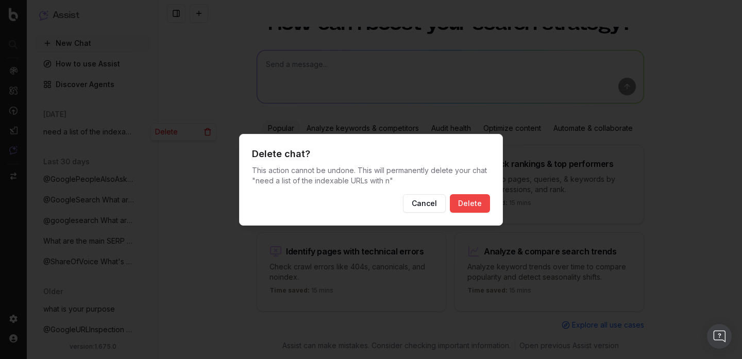
click at [468, 197] on button "Delete" at bounding box center [470, 203] width 40 height 19
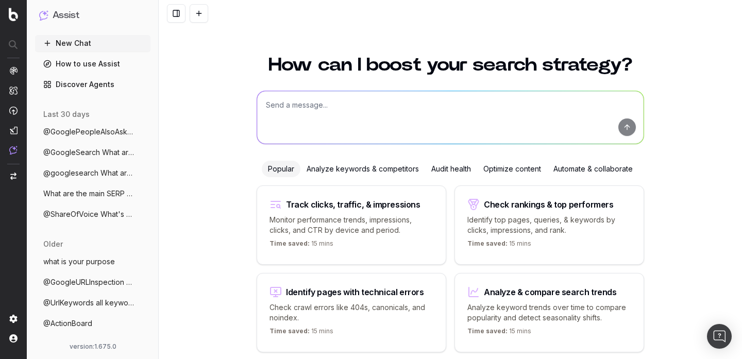
scroll to position [41, 0]
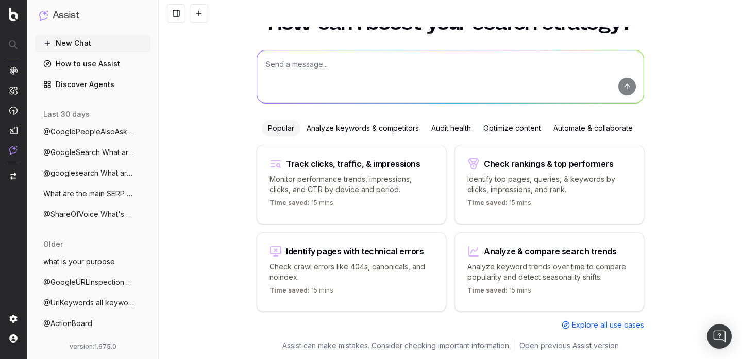
click at [87, 46] on button "New Chat" at bounding box center [92, 43] width 115 height 16
click at [270, 81] on textarea at bounding box center [450, 77] width 387 height 53
paste textarea "need a list of the indexable URLs with number of visits of each one"
type textarea "need a list of the indexable URLs with number of visits of each one"
click at [631, 88] on button "submit" at bounding box center [628, 87] width 18 height 18
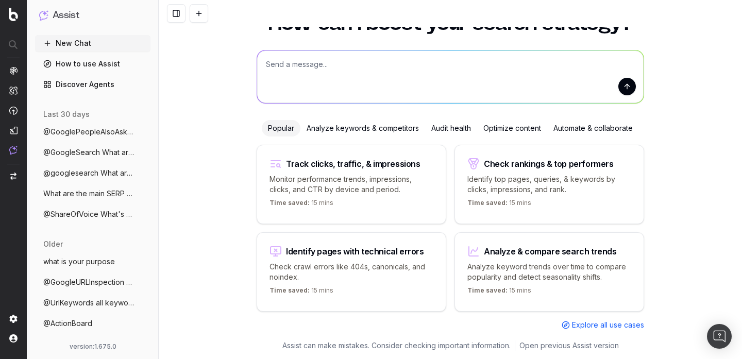
scroll to position [0, 0]
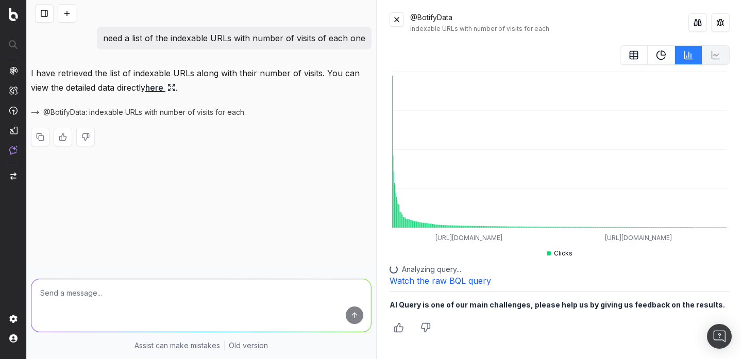
click at [282, 302] on textarea at bounding box center [201, 305] width 340 height 53
type textarea "n"
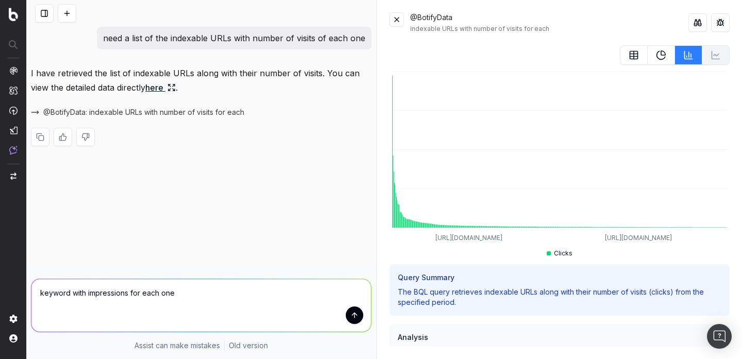
click at [34, 292] on textarea "keyword with impressions for each one" at bounding box center [201, 305] width 340 height 53
type textarea "now i need all keywords with impressions for each one"
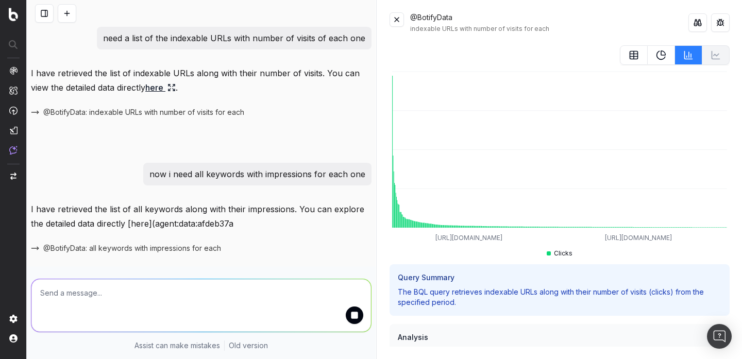
scroll to position [32, 0]
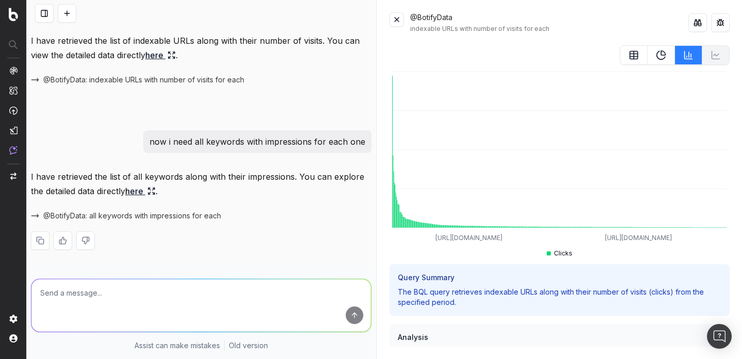
click at [401, 20] on button at bounding box center [397, 19] width 14 height 14
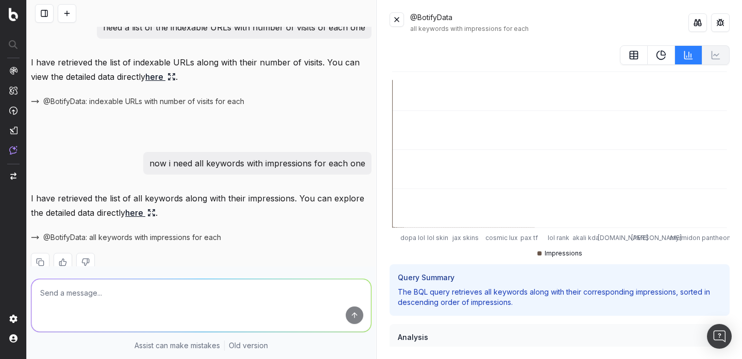
scroll to position [0, 0]
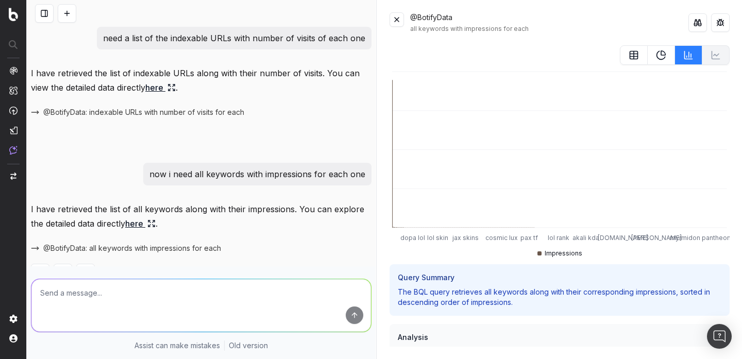
click at [689, 56] on icon at bounding box center [689, 54] width 0 height 5
click at [668, 55] on button at bounding box center [661, 55] width 27 height 20
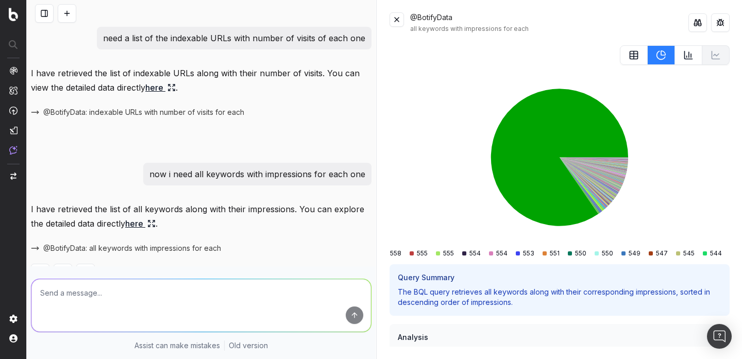
click at [684, 58] on icon at bounding box center [689, 55] width 10 height 10
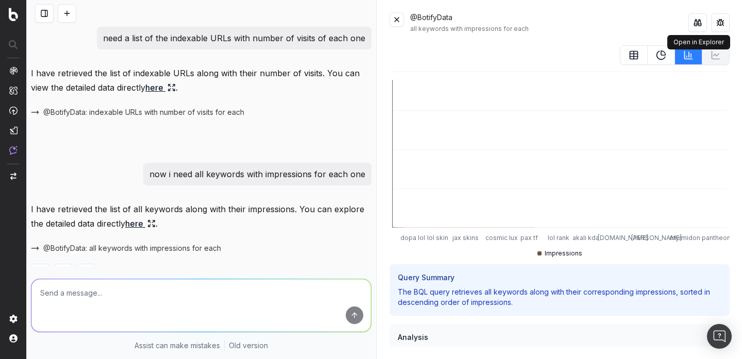
click at [692, 24] on button at bounding box center [698, 22] width 19 height 19
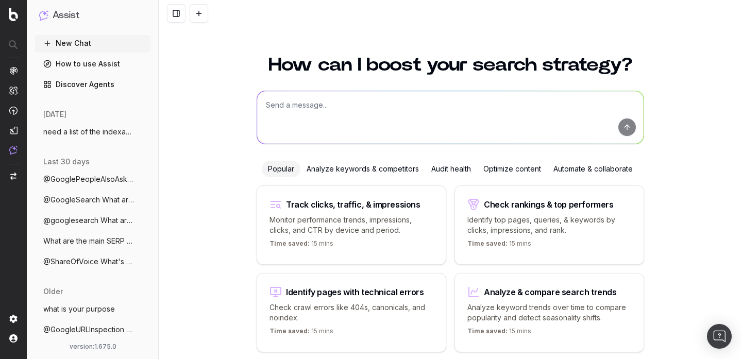
click at [87, 135] on span "need a list of the indexable URLs with n" at bounding box center [88, 132] width 91 height 10
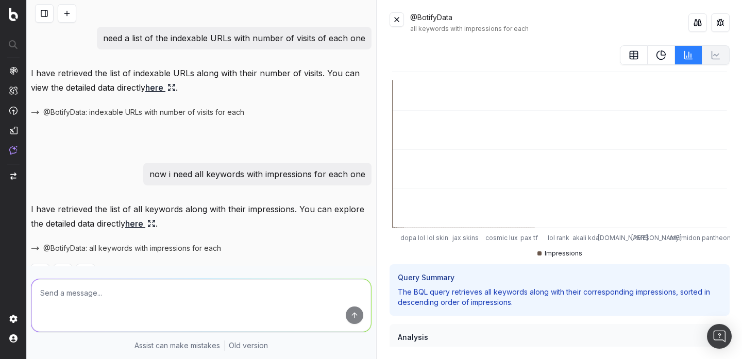
click at [15, 179] on img "button" at bounding box center [13, 176] width 6 height 7
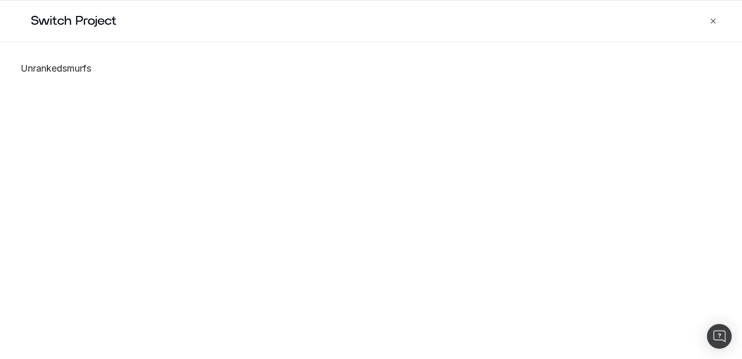
click at [719, 20] on h2 "Switch Project" at bounding box center [381, 21] width 724 height 41
click at [716, 21] on icon "button" at bounding box center [713, 21] width 8 height 8
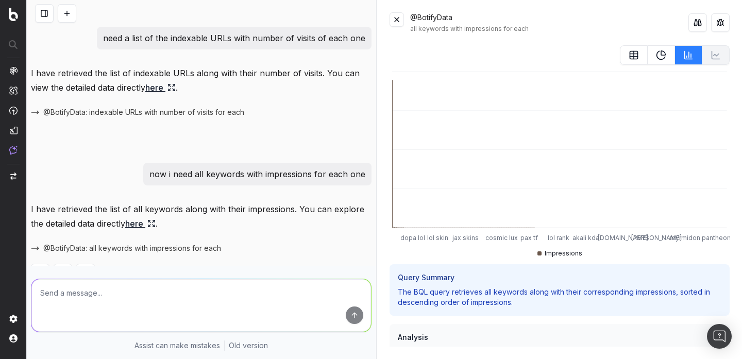
click at [13, 143] on div at bounding box center [13, 111] width 8 height 89
click at [12, 151] on img at bounding box center [13, 150] width 8 height 9
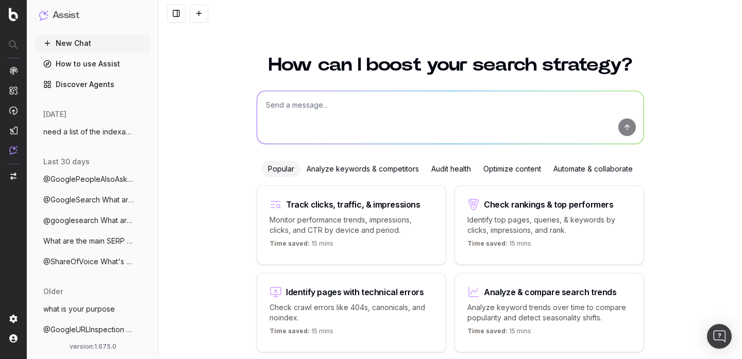
click at [114, 35] on div "Assist" at bounding box center [92, 19] width 115 height 31
click at [112, 39] on button "New Chat" at bounding box center [92, 43] width 115 height 16
click at [333, 98] on textarea at bounding box center [450, 117] width 387 height 53
type textarea "need a list of URLs with number of visists"
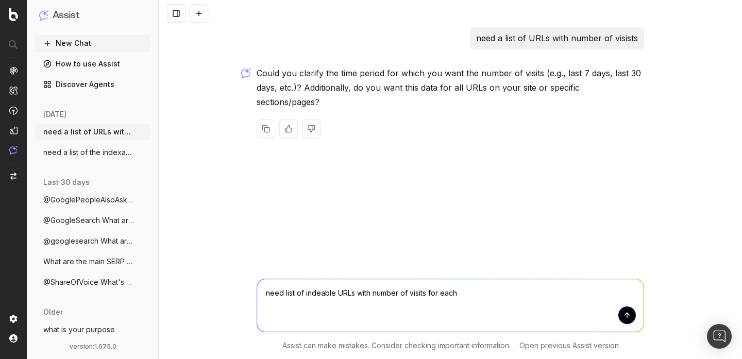
type textarea "need list of indeable URLs with number of visits for each"
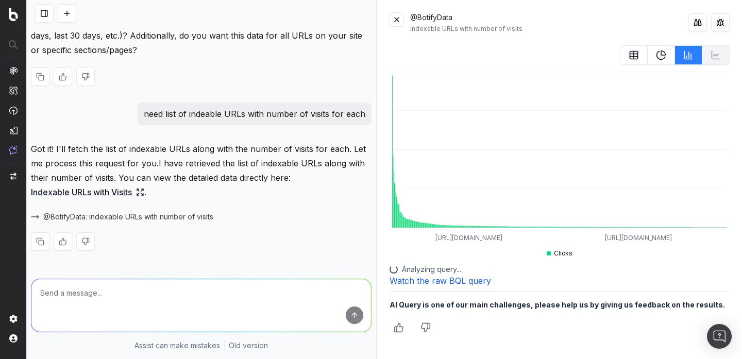
scroll to position [53, 0]
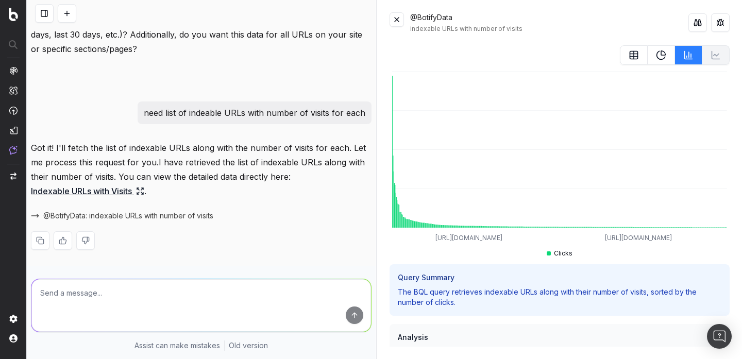
click at [627, 58] on button at bounding box center [634, 55] width 28 height 20
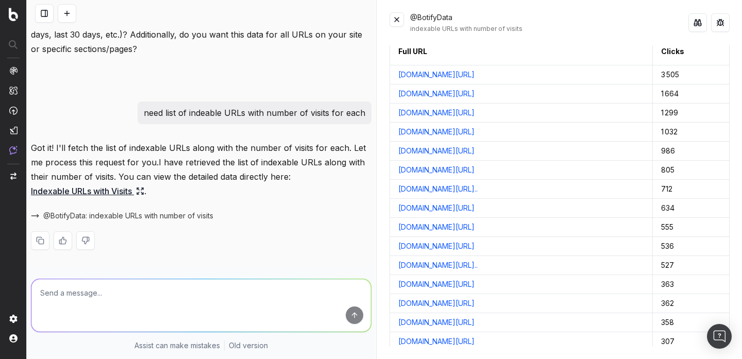
scroll to position [0, 0]
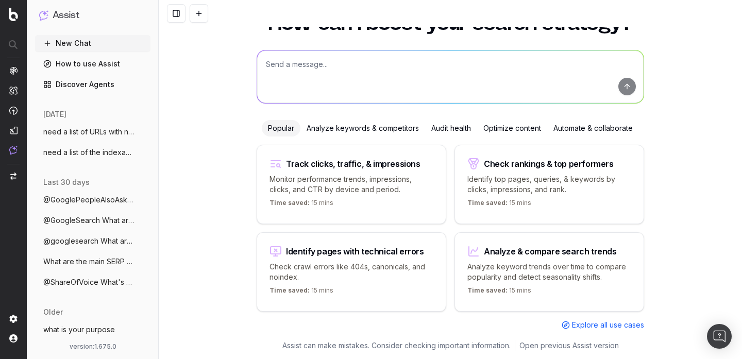
scroll to position [41, 0]
click at [77, 134] on span "need a list of URLs with number of visis" at bounding box center [88, 132] width 91 height 10
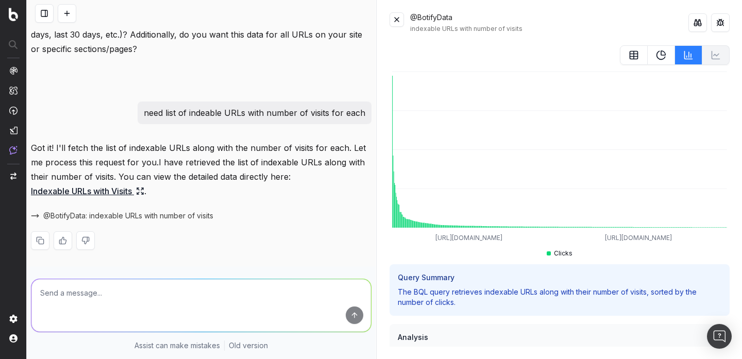
click at [393, 14] on button at bounding box center [397, 19] width 14 height 14
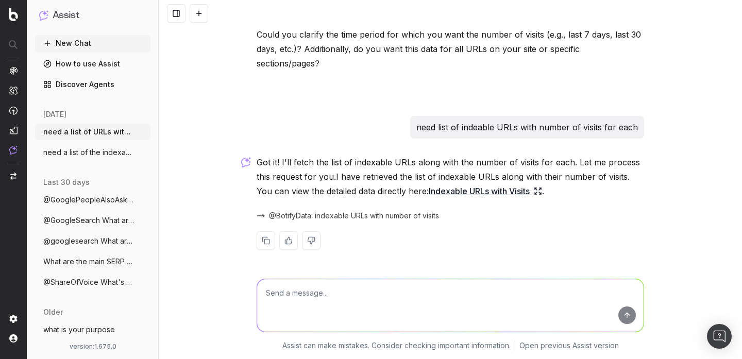
scroll to position [24, 0]
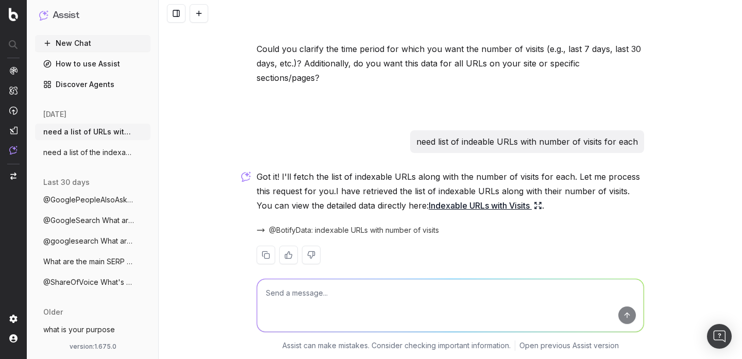
click at [328, 185] on p "Got it! I'll fetch the list of indexable URLs along with the number of visits f…" at bounding box center [451, 191] width 388 height 43
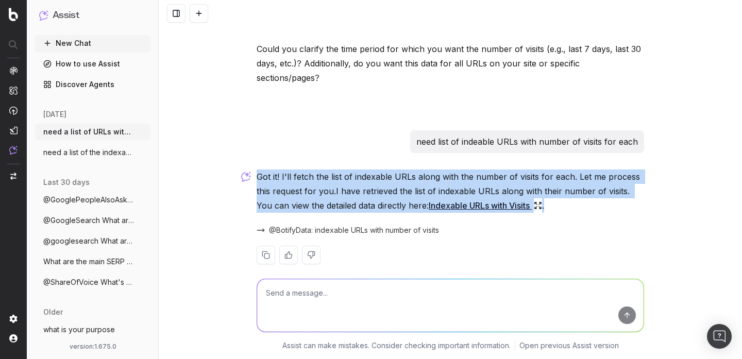
click at [328, 185] on p "Got it! I'll fetch the list of indexable URLs along with the number of visits f…" at bounding box center [451, 191] width 388 height 43
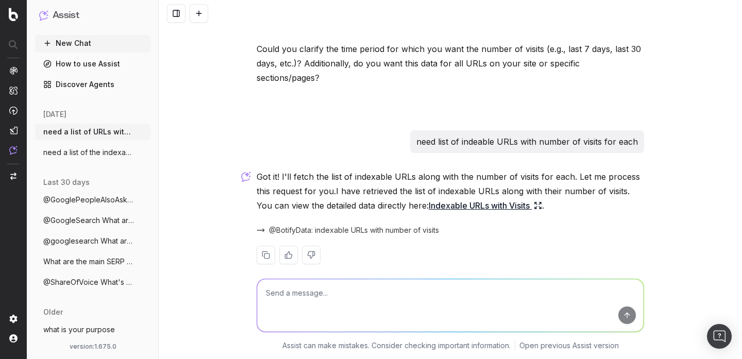
click at [448, 199] on link "Indexable URLs with Visits" at bounding box center [485, 206] width 113 height 14
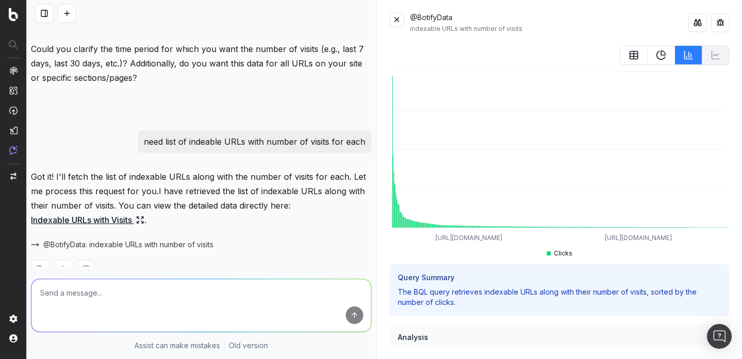
scroll to position [53, 0]
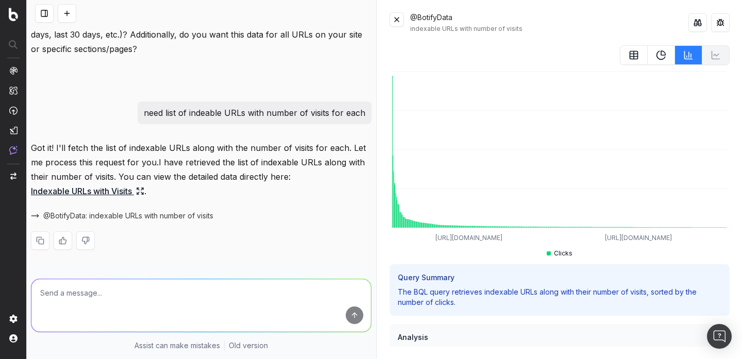
click at [229, 288] on textarea at bounding box center [201, 305] width 340 height 53
type textarea "can you give me the very fist 5 in conversation and"
click at [223, 303] on textarea "can you give me the very fist 5 in conversation and" at bounding box center [201, 305] width 340 height 53
